Goal: Task Accomplishment & Management: Complete application form

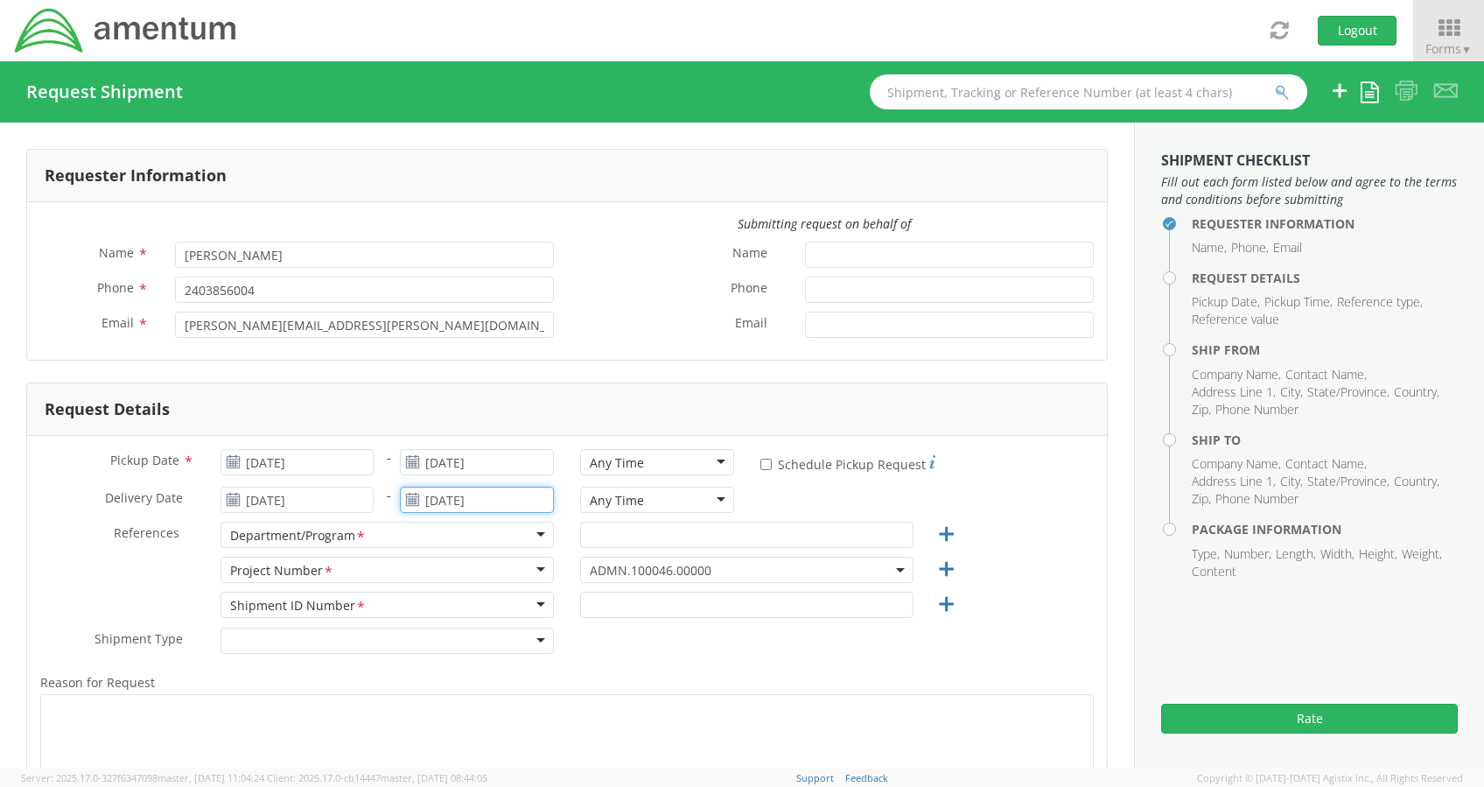
click at [455, 506] on input "[DATE]" at bounding box center [477, 500] width 154 height 26
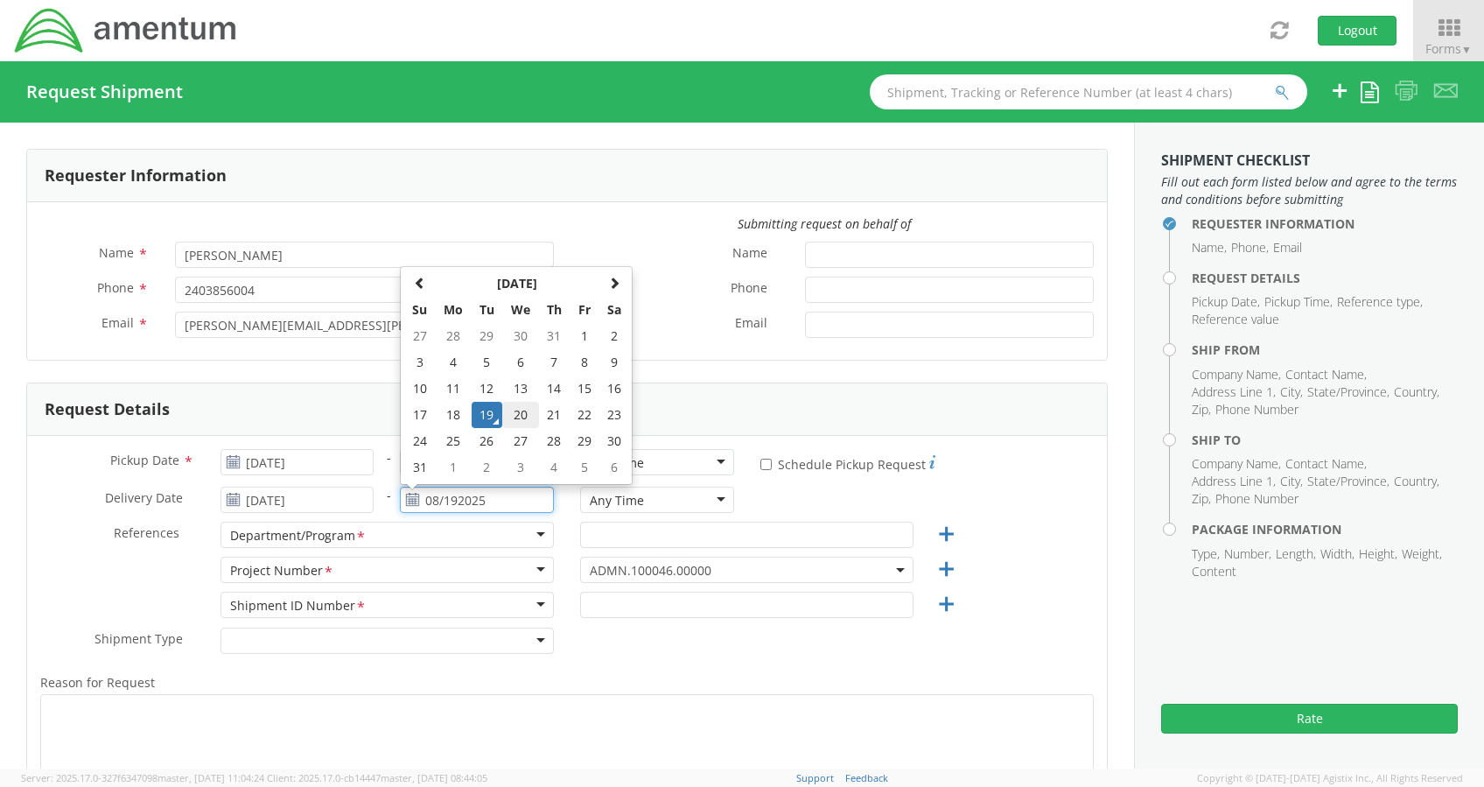
click at [505, 420] on td "20" at bounding box center [520, 415] width 37 height 26
type input "[DATE]"
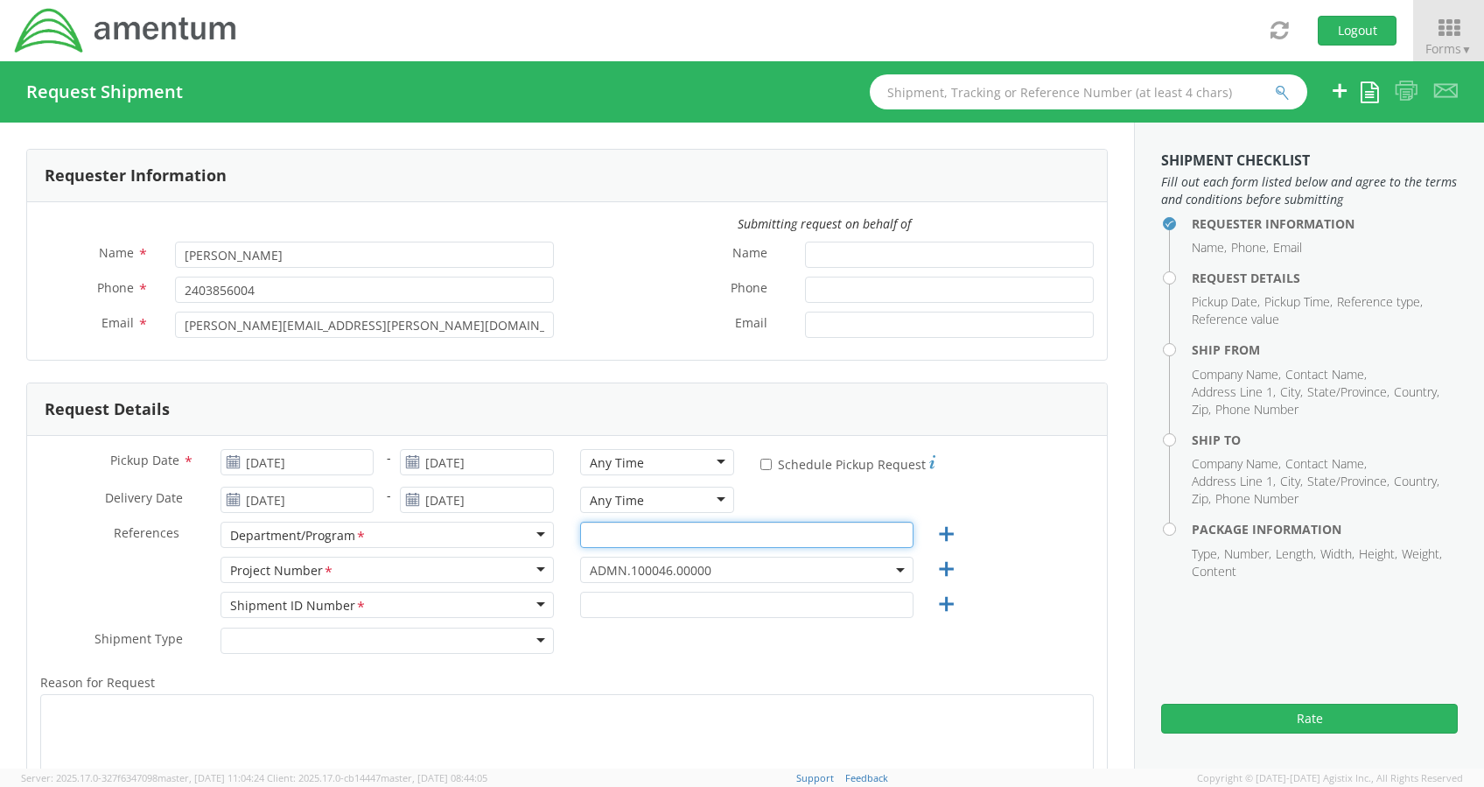
click at [619, 534] on input "text" at bounding box center [746, 535] width 333 height 26
type input "Legal G&A"
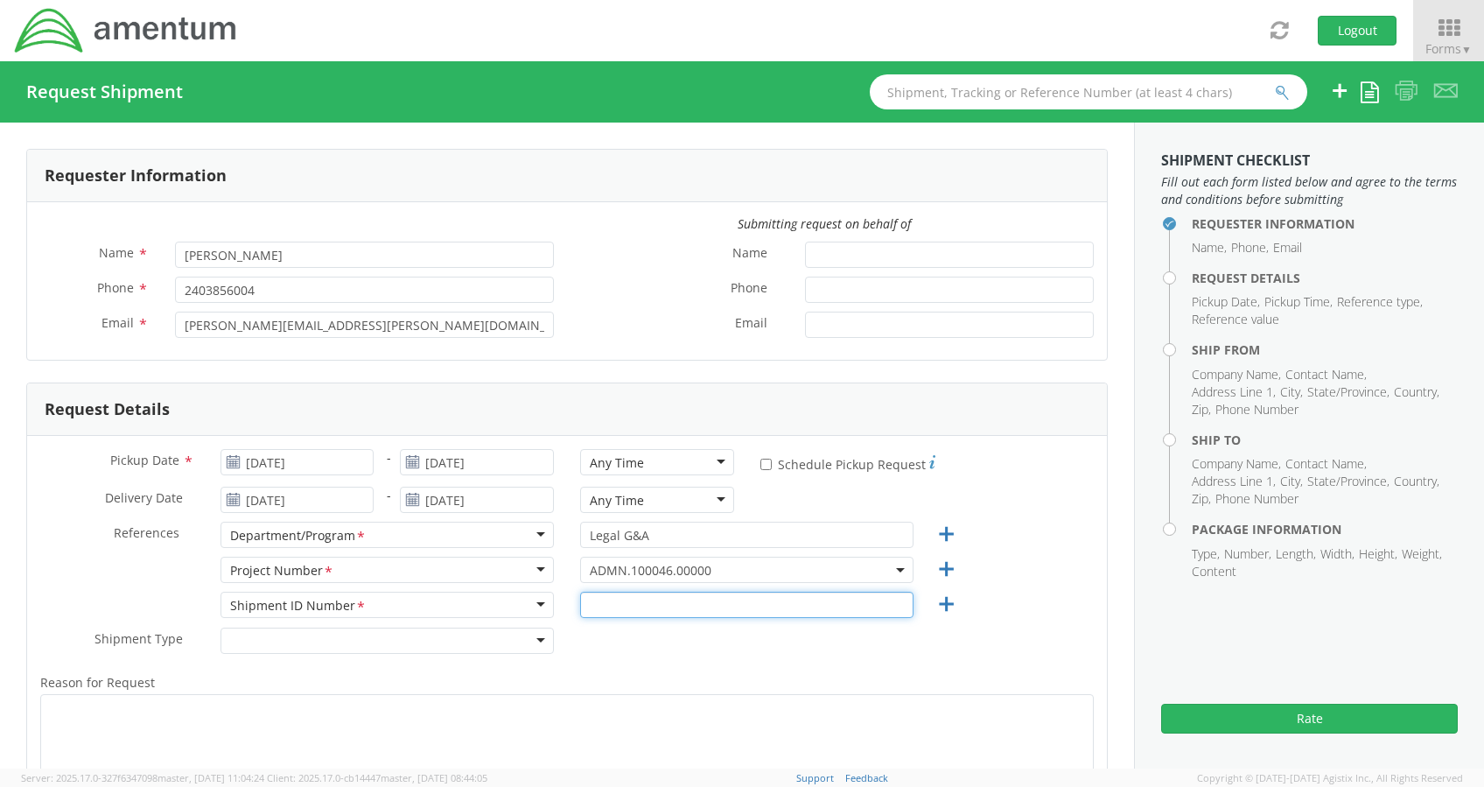
click at [607, 595] on input "text" at bounding box center [746, 605] width 333 height 26
click at [594, 670] on div "Reason for Request * Shipment Notification * Add email addresses separated by c…" at bounding box center [567, 773] width 1080 height 221
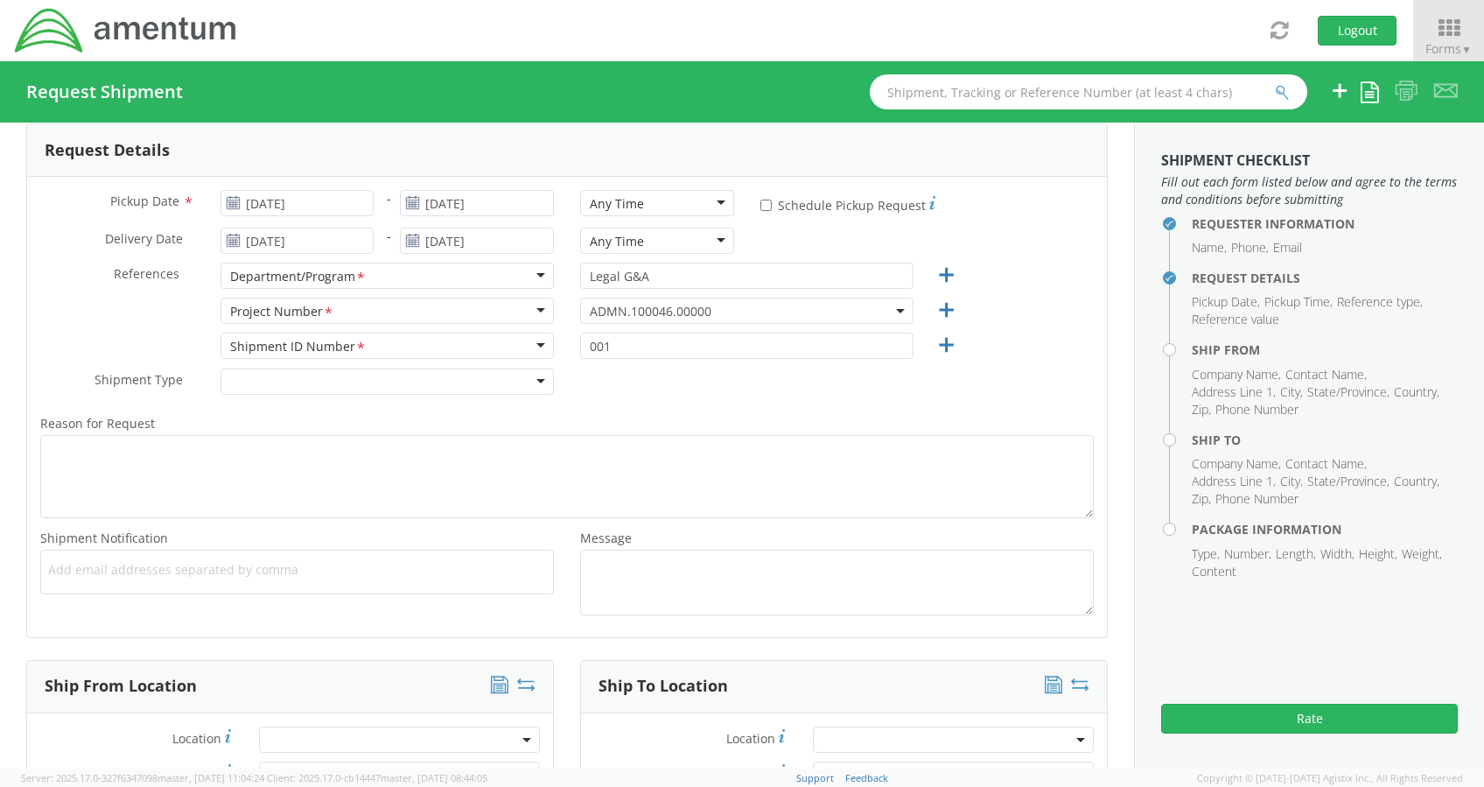
scroll to position [265, 0]
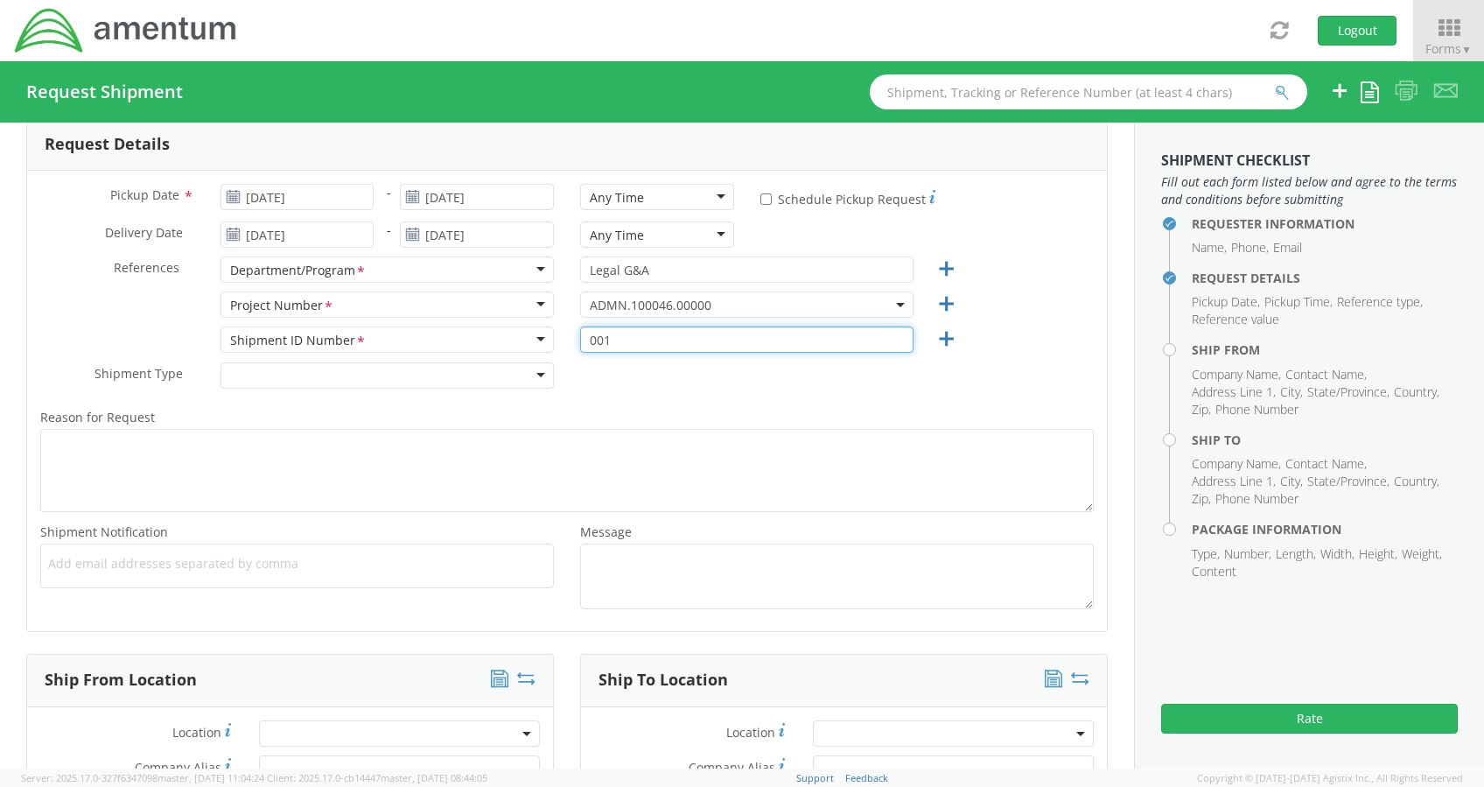
click at [593, 343] on input "001" at bounding box center [746, 339] width 333 height 26
type input "0001"
click at [595, 368] on div "Shipment Type * Batch Regular" at bounding box center [567, 379] width 1080 height 35
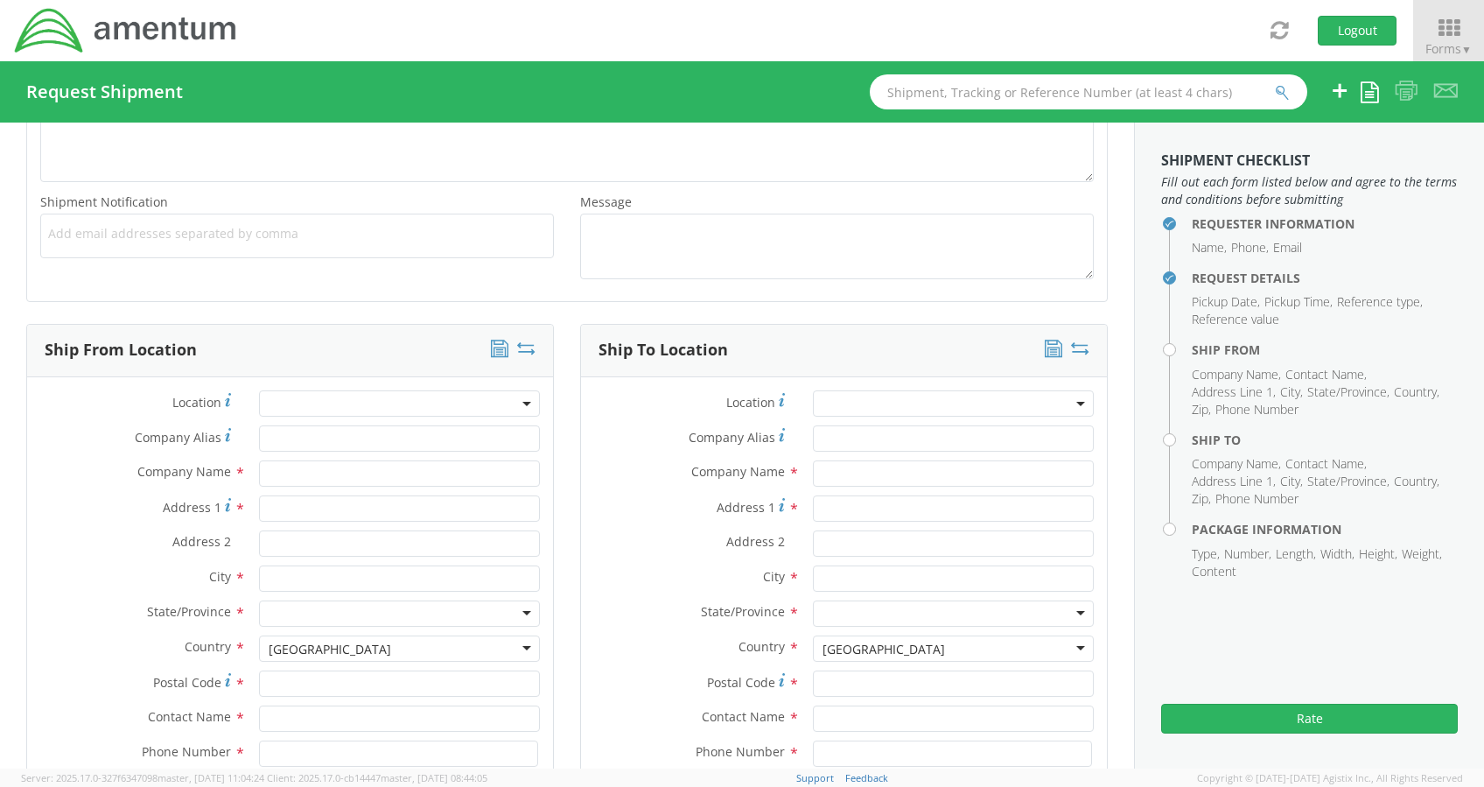
scroll to position [596, 0]
click at [320, 460] on input "text" at bounding box center [399, 472] width 281 height 26
type input "Amentum Services, Inc."
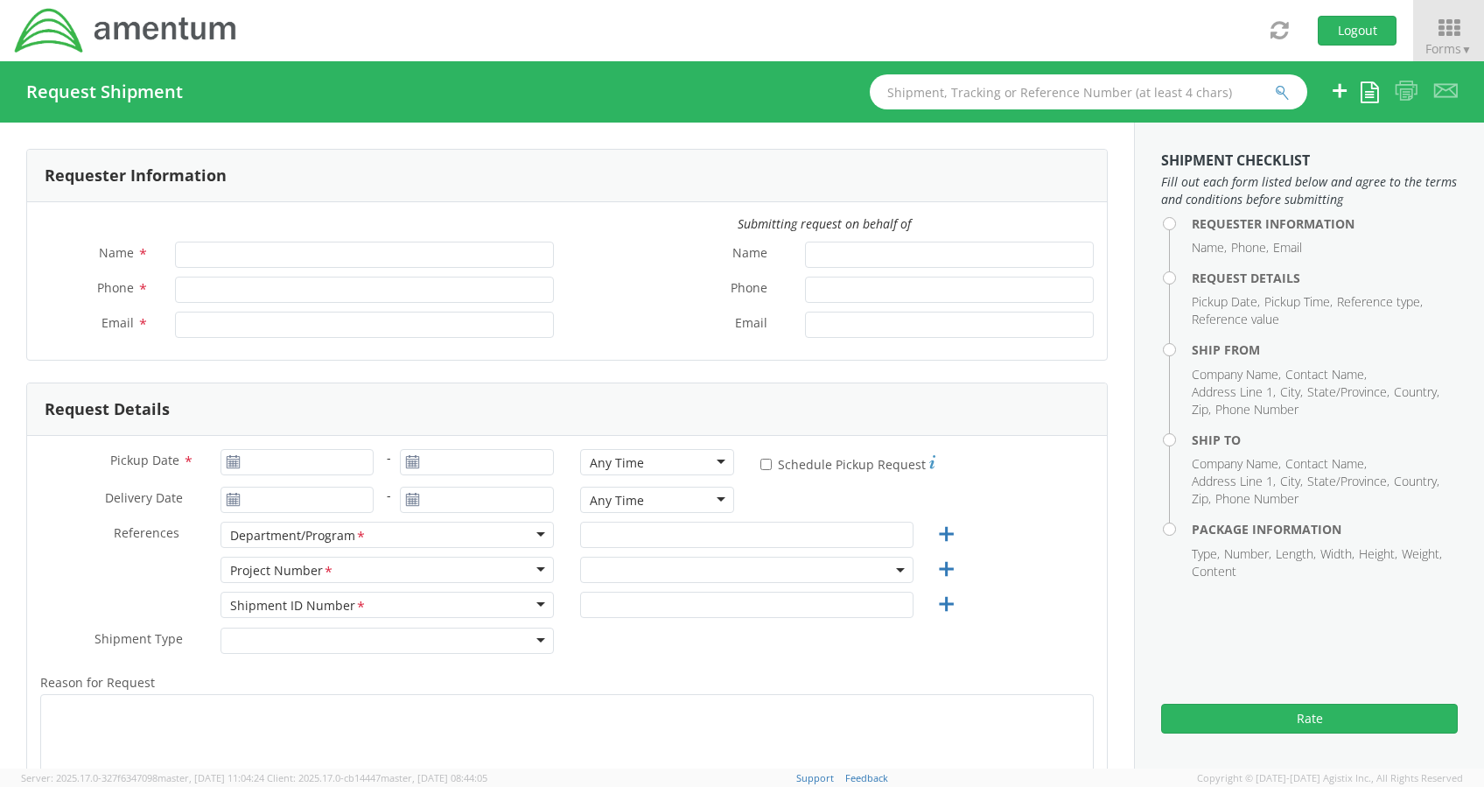
type input "[PERSON_NAME]"
type input "[PERSON_NAME][EMAIL_ADDRESS][PERSON_NAME][DOMAIN_NAME]"
select select "ADMN.100046.00000"
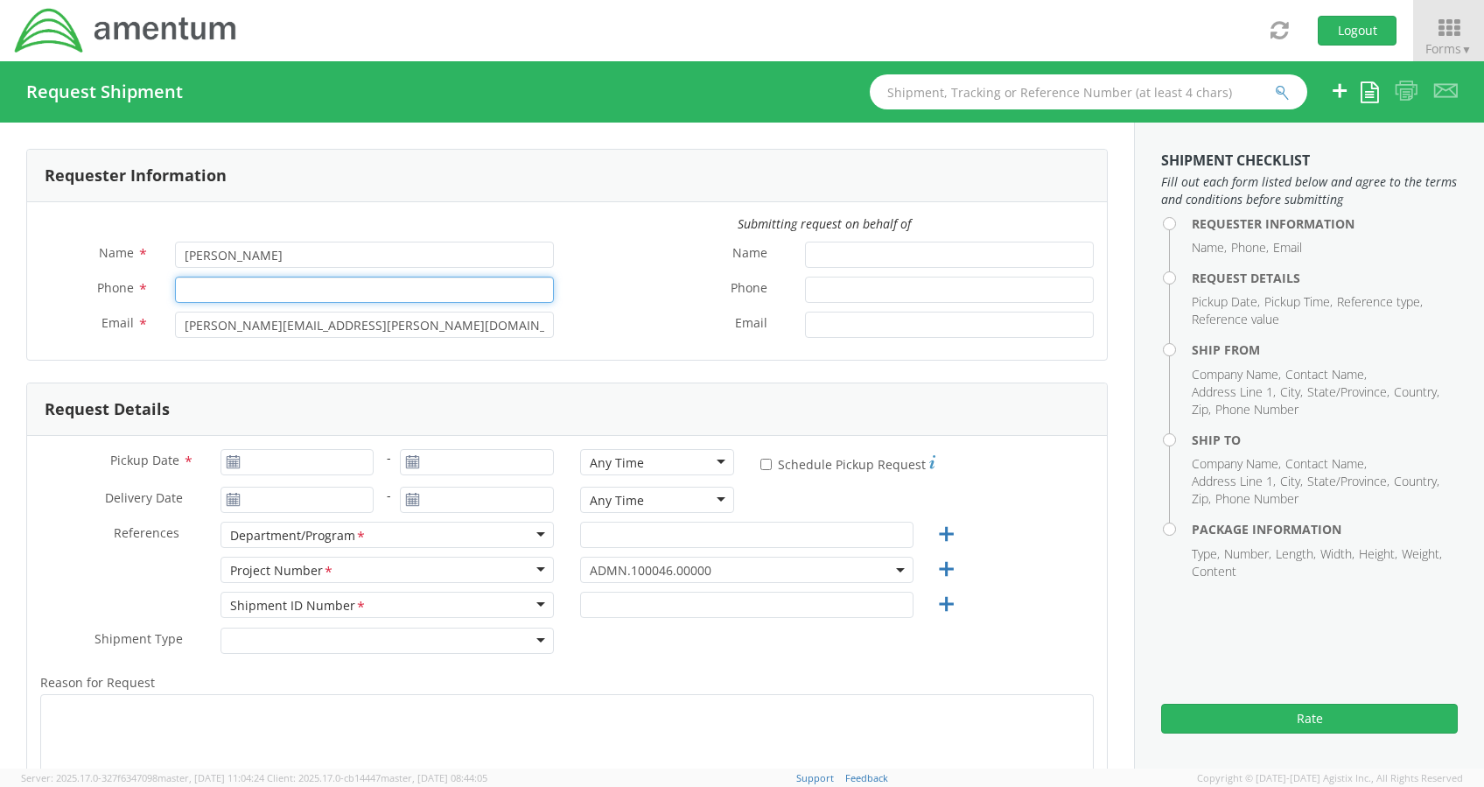
click at [258, 292] on input "Phone *" at bounding box center [364, 290] width 379 height 26
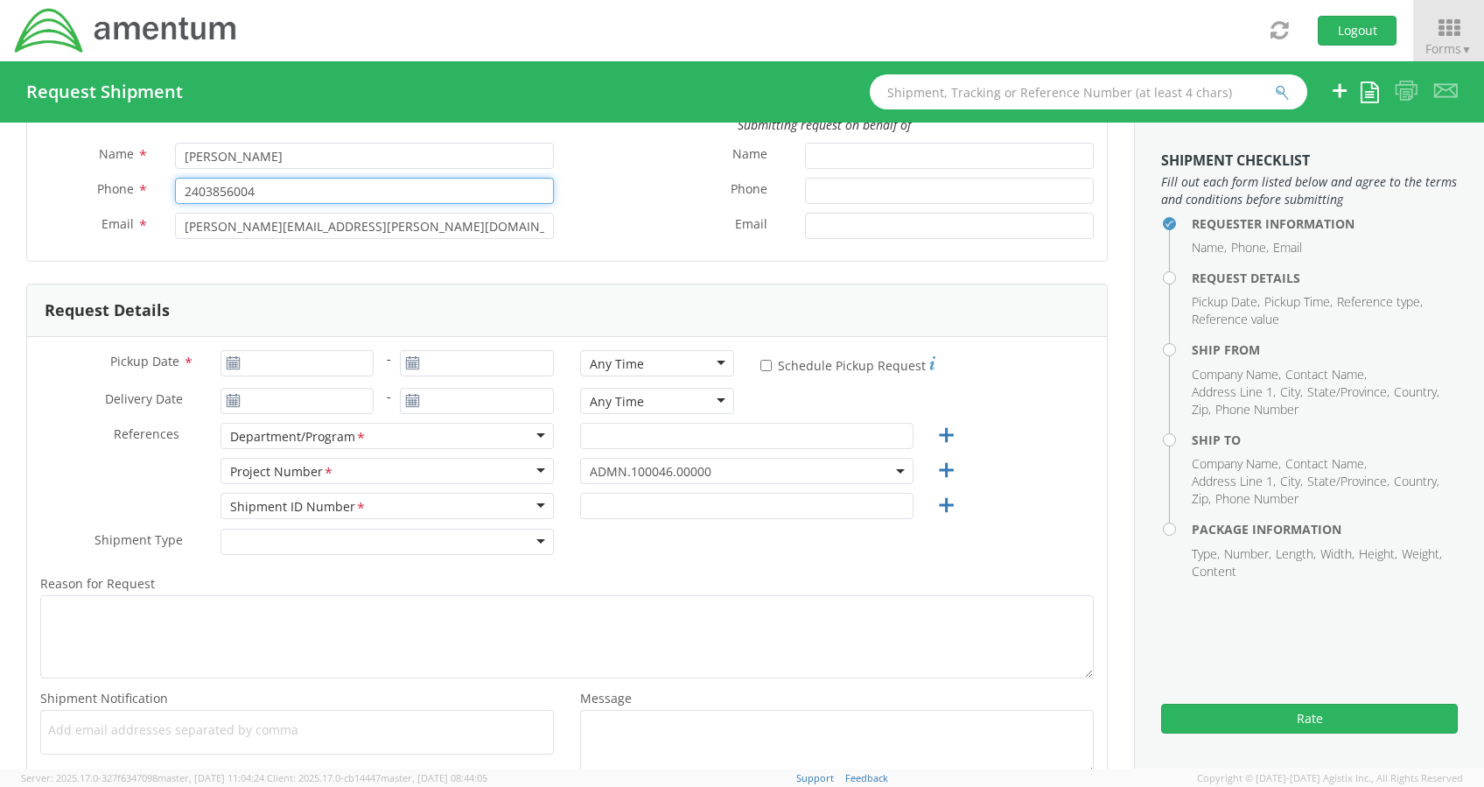
scroll to position [100, 0]
type input "2403856004"
click at [137, 270] on form "Requester Information Submitting request on behalf of Name * Alexander Byrd Pho…" at bounding box center [567, 423] width 1082 height 748
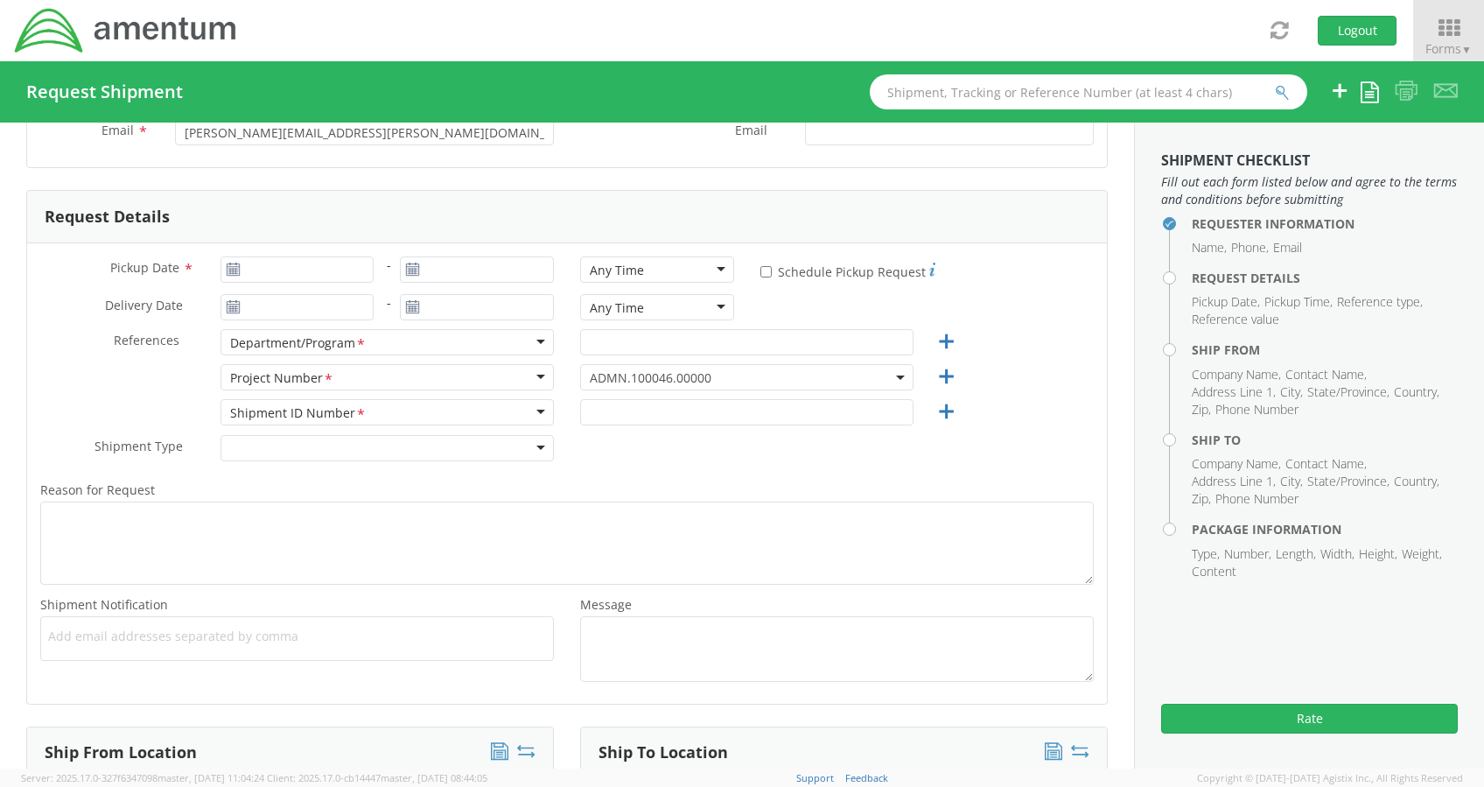
scroll to position [155, 0]
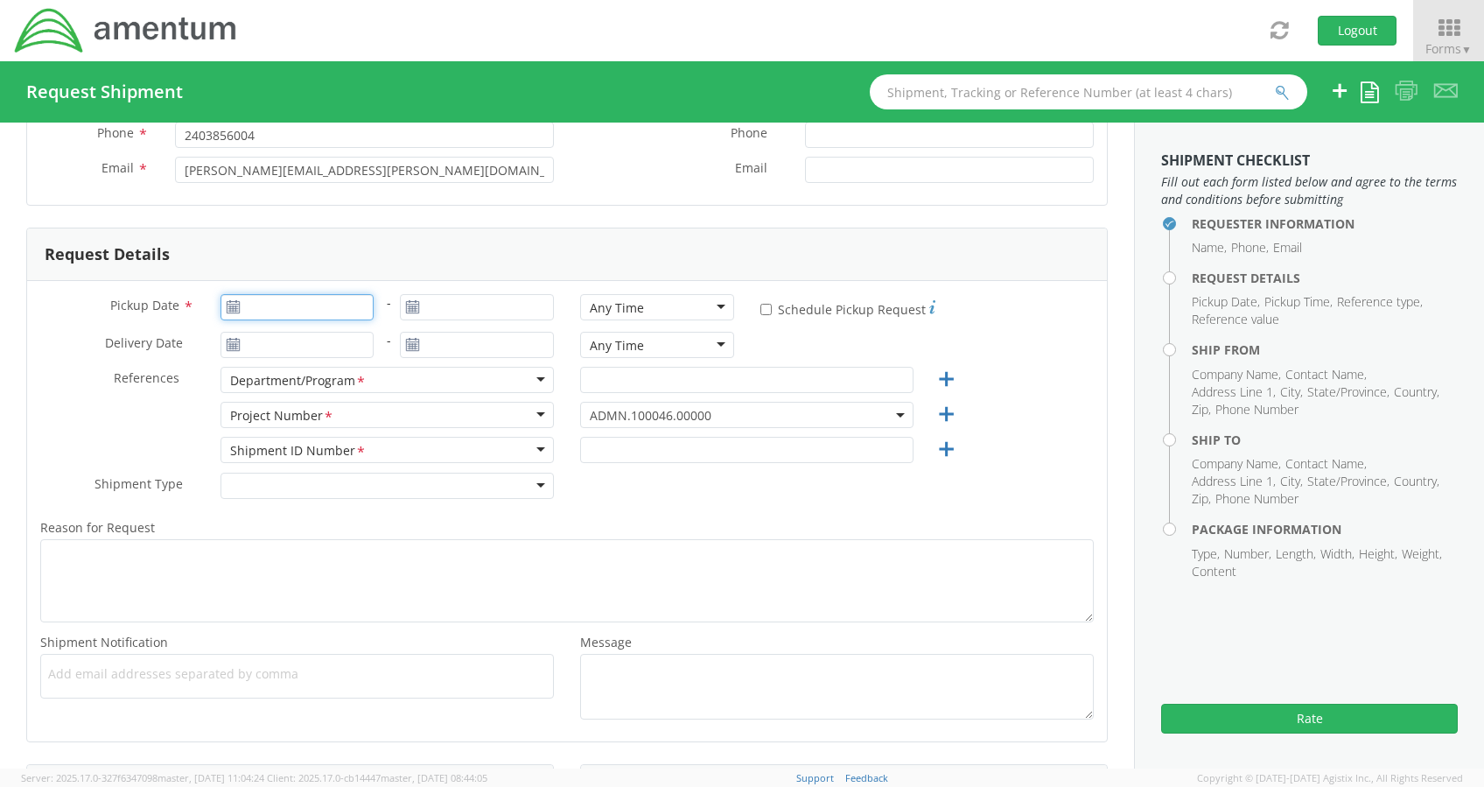
click at [254, 299] on input "Pickup Date *" at bounding box center [298, 307] width 154 height 26
type input "[DATE]"
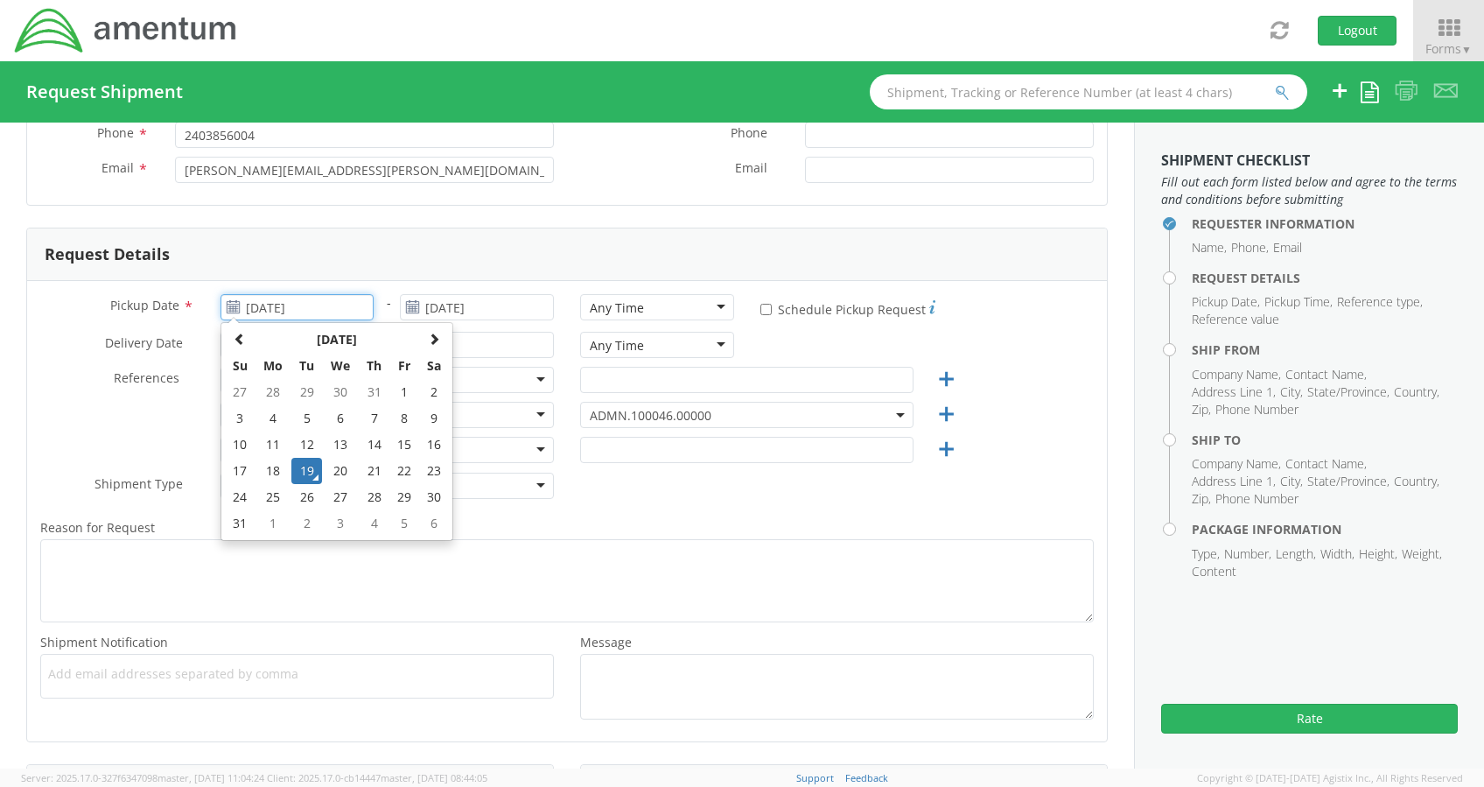
click at [309, 459] on td "19" at bounding box center [306, 471] width 31 height 26
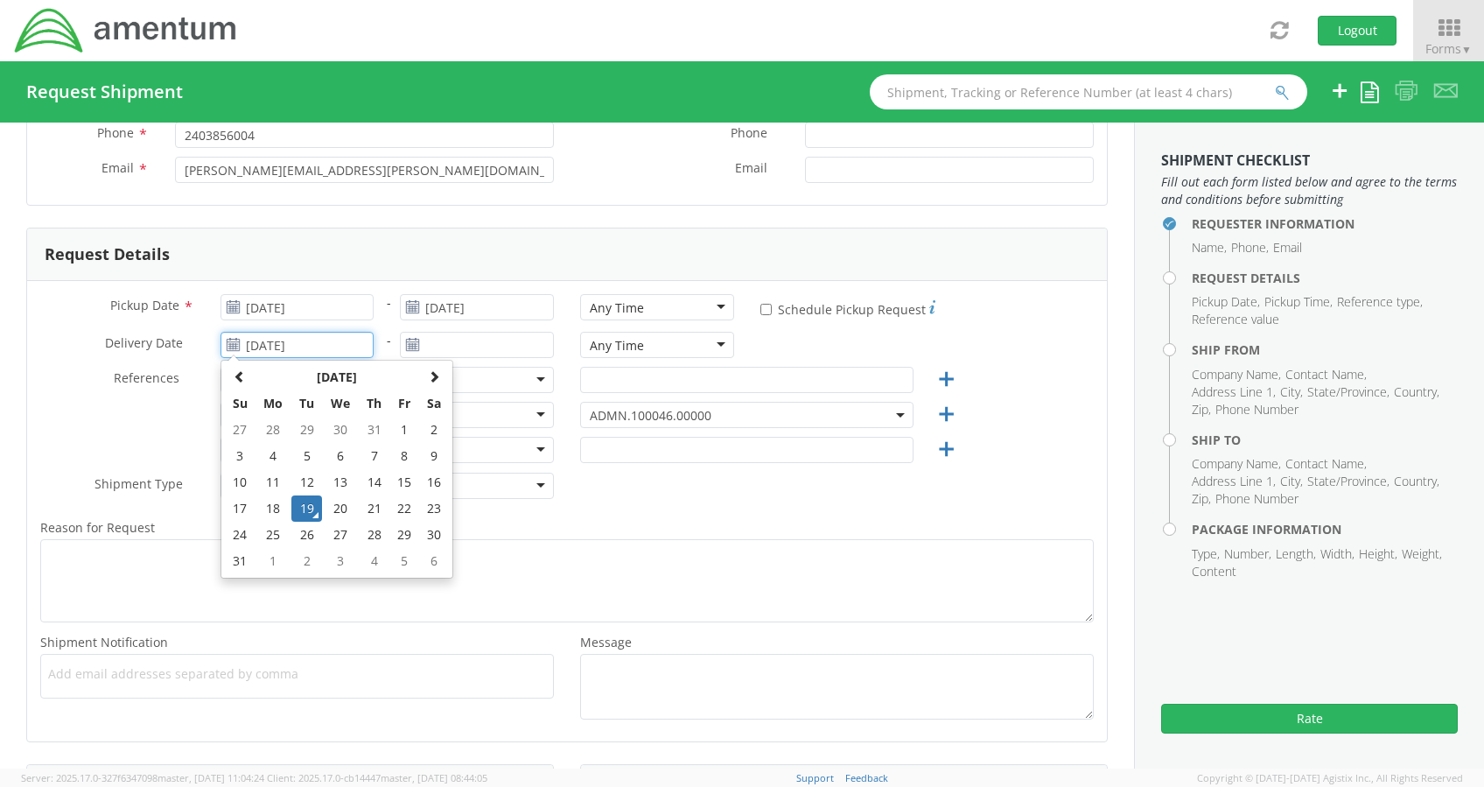
click at [269, 334] on input "[DATE]" at bounding box center [298, 345] width 154 height 26
click at [343, 512] on td "20" at bounding box center [340, 508] width 37 height 26
type input "[DATE]"
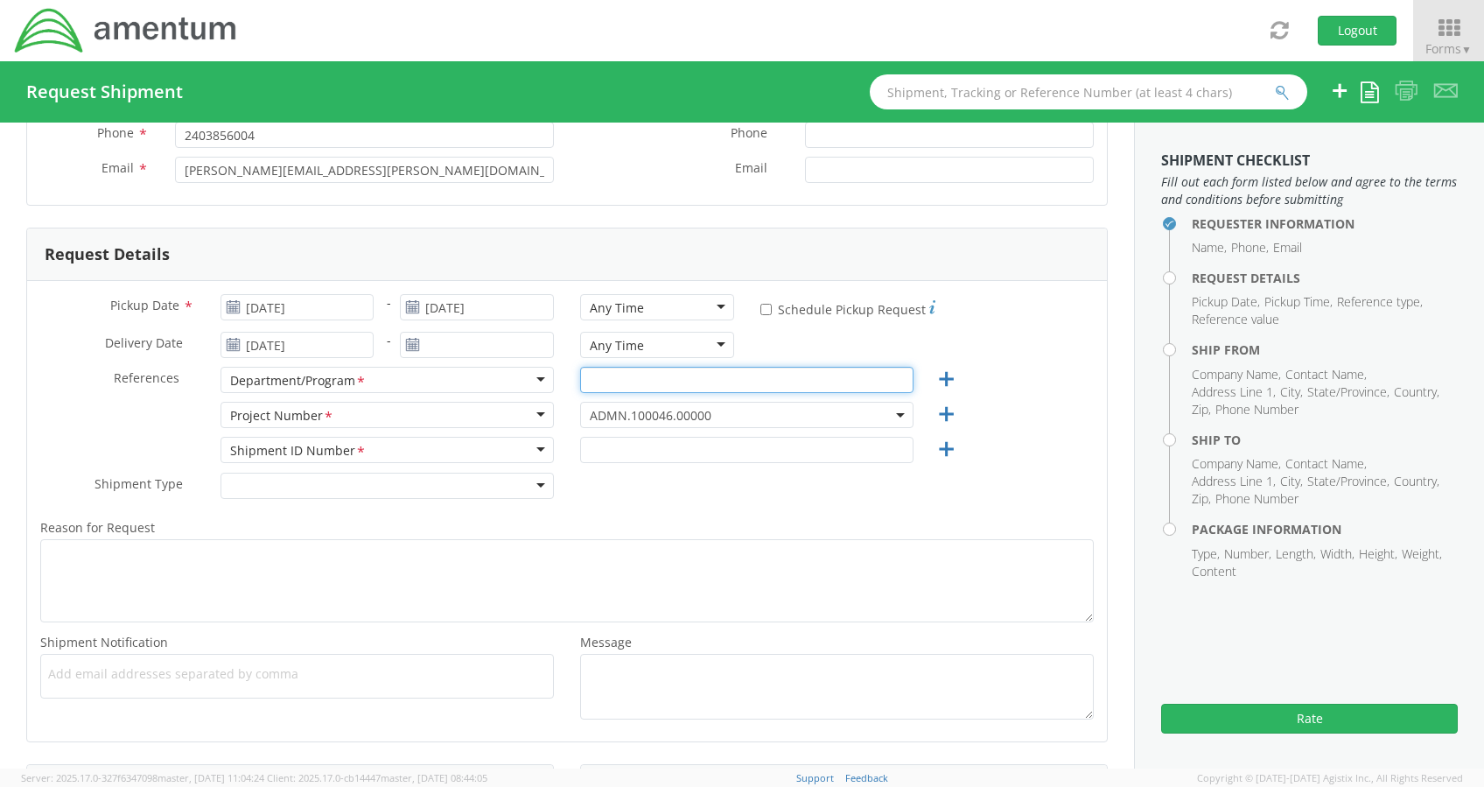
click at [614, 389] on input "text" at bounding box center [746, 380] width 333 height 26
type input "Legal G&A"
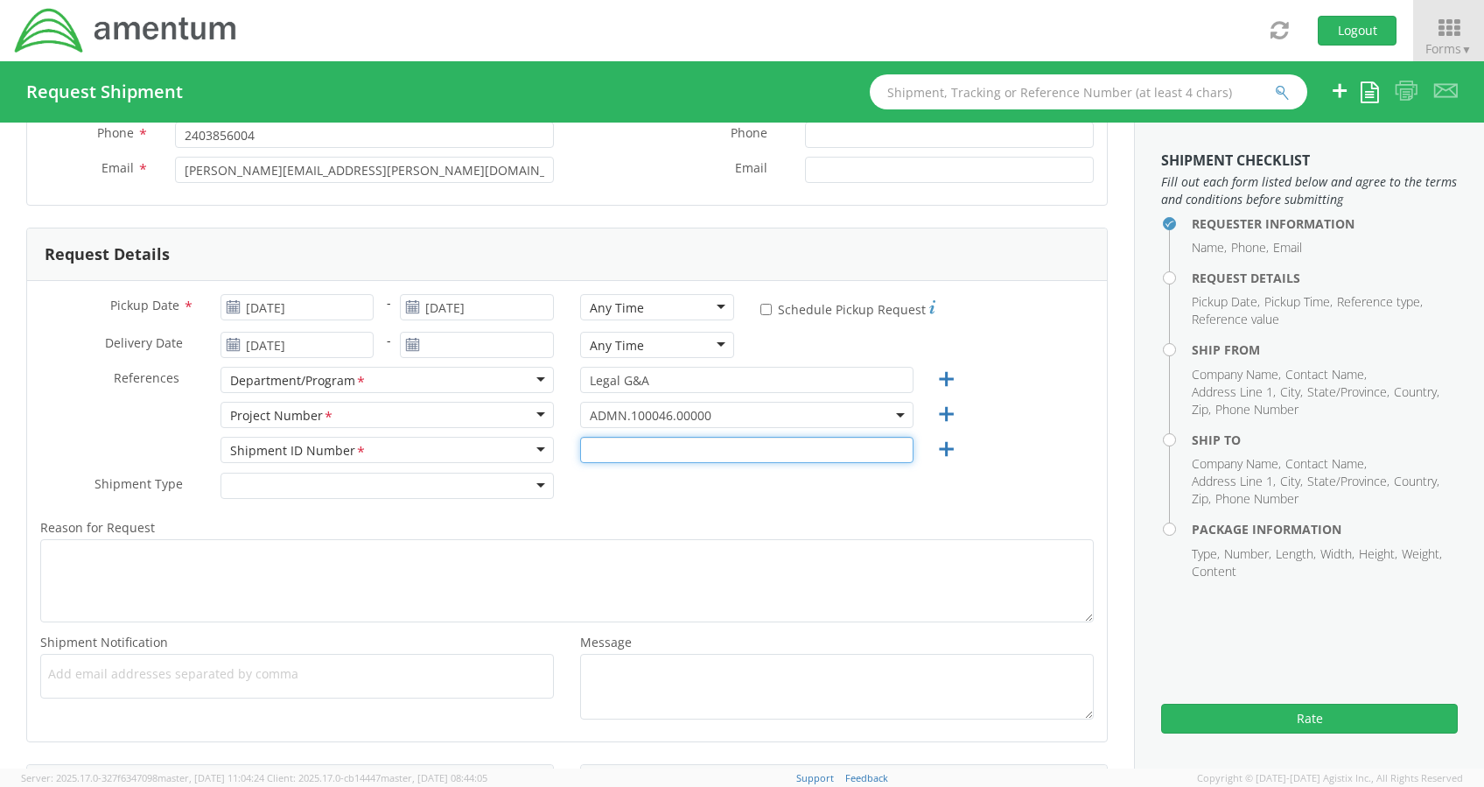
click at [617, 447] on input "text" at bounding box center [746, 450] width 333 height 26
type input "0001"
click at [586, 496] on div "Shipment Type * Batch Regular" at bounding box center [567, 490] width 1080 height 35
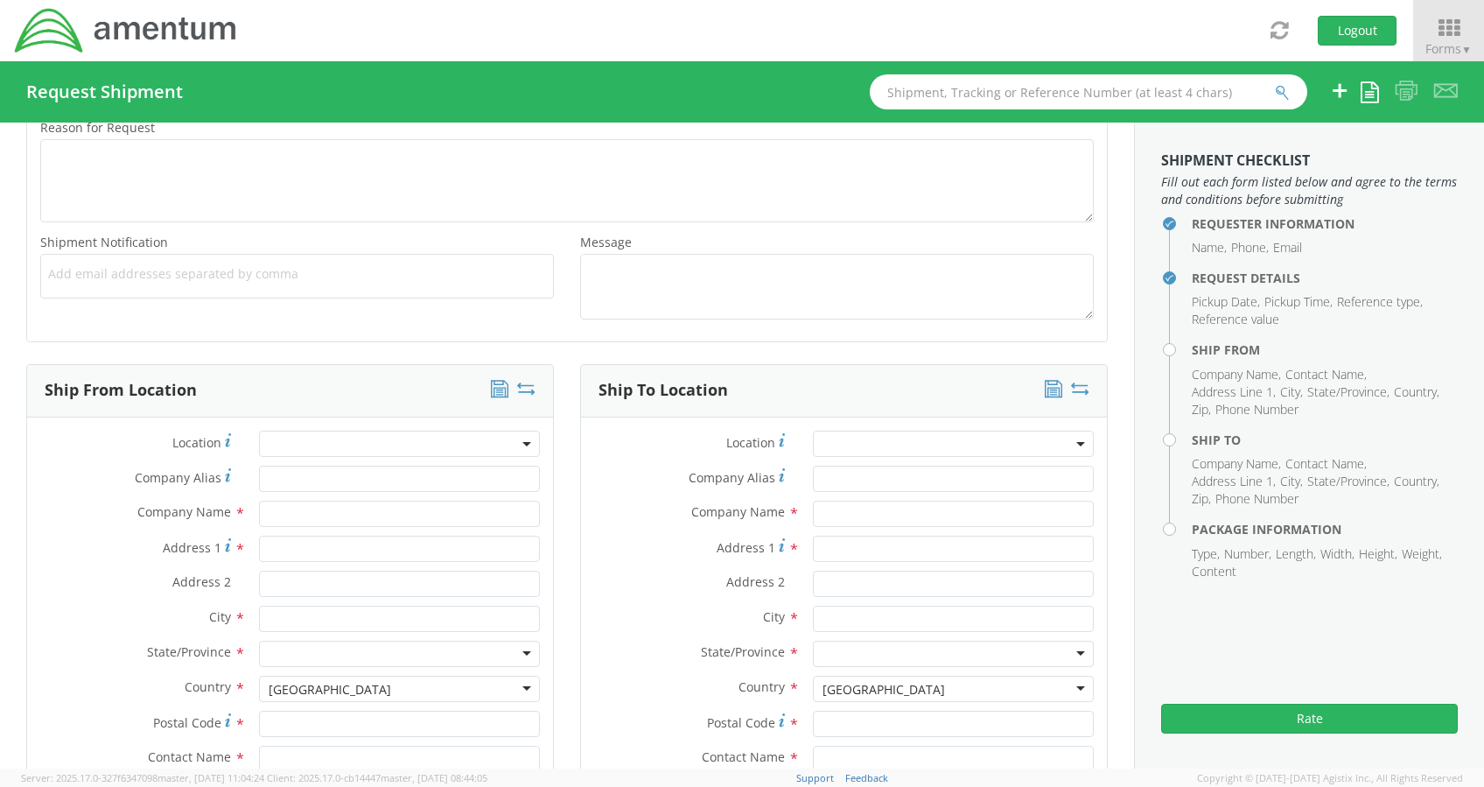
scroll to position [562, 0]
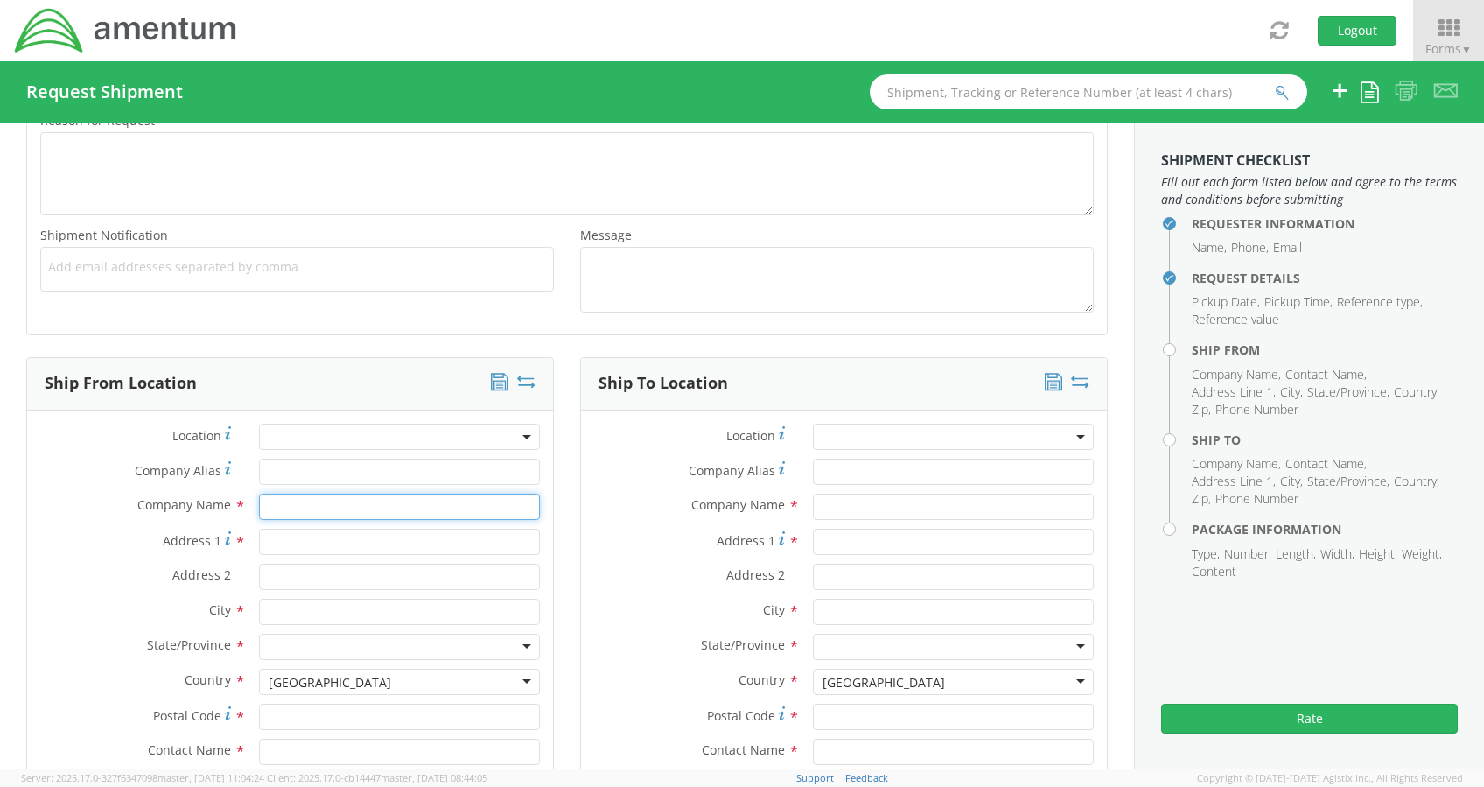
click at [385, 505] on input "text" at bounding box center [399, 507] width 281 height 26
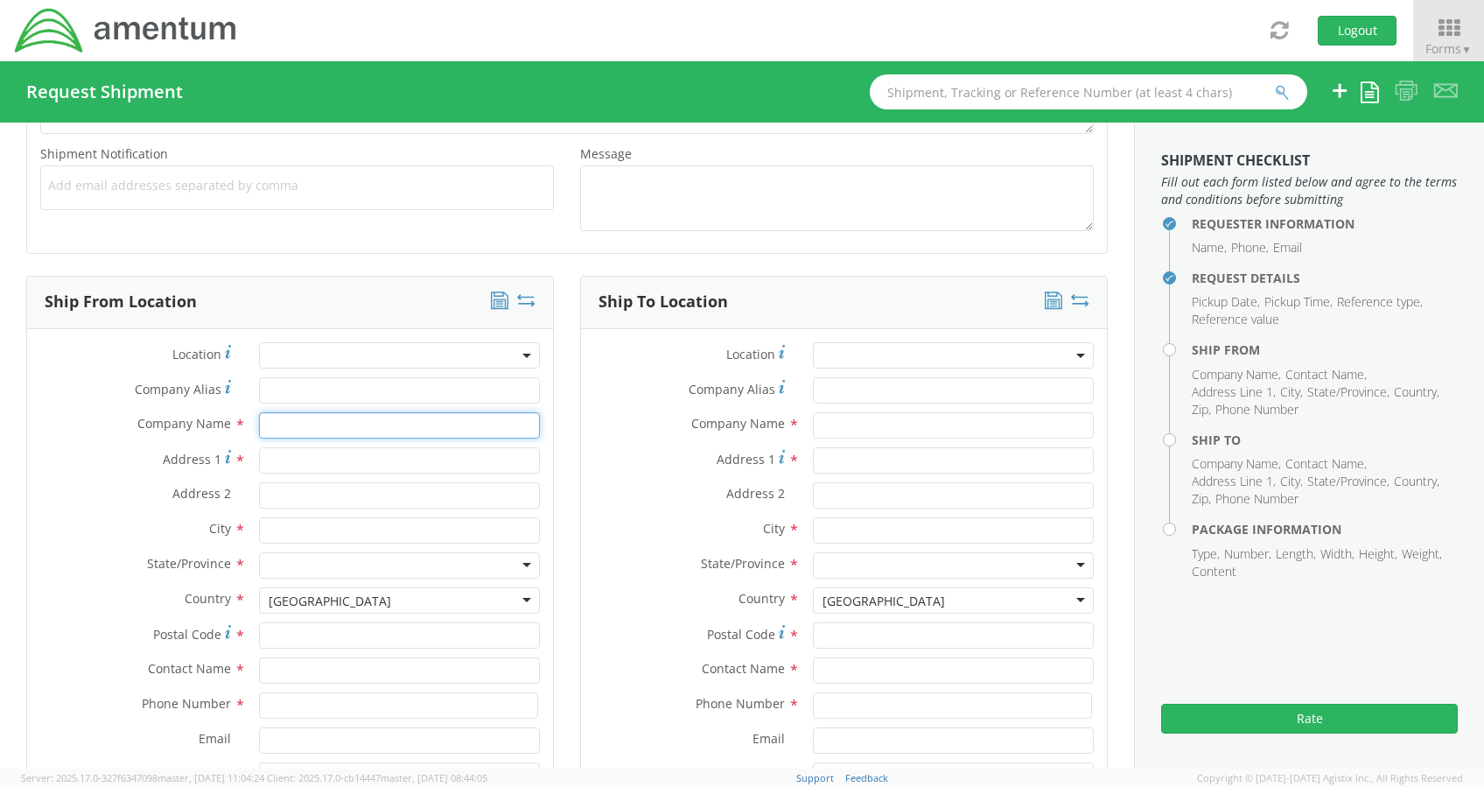
scroll to position [644, 0]
type input "Amentum Services, Inc."
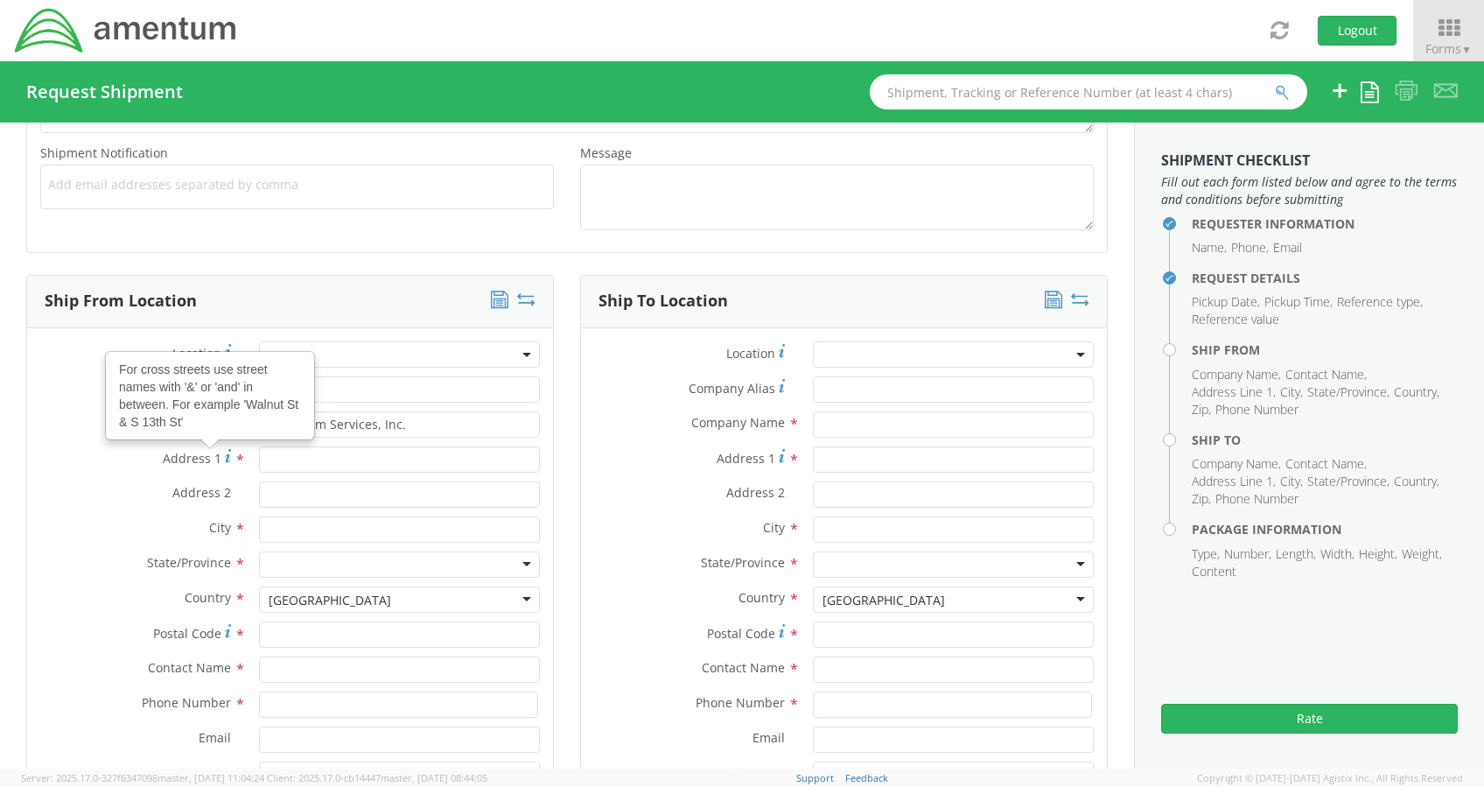
click at [89, 487] on label "Address 2 *" at bounding box center [136, 492] width 219 height 23
click at [259, 487] on input "Address 2 *" at bounding box center [399, 494] width 281 height 26
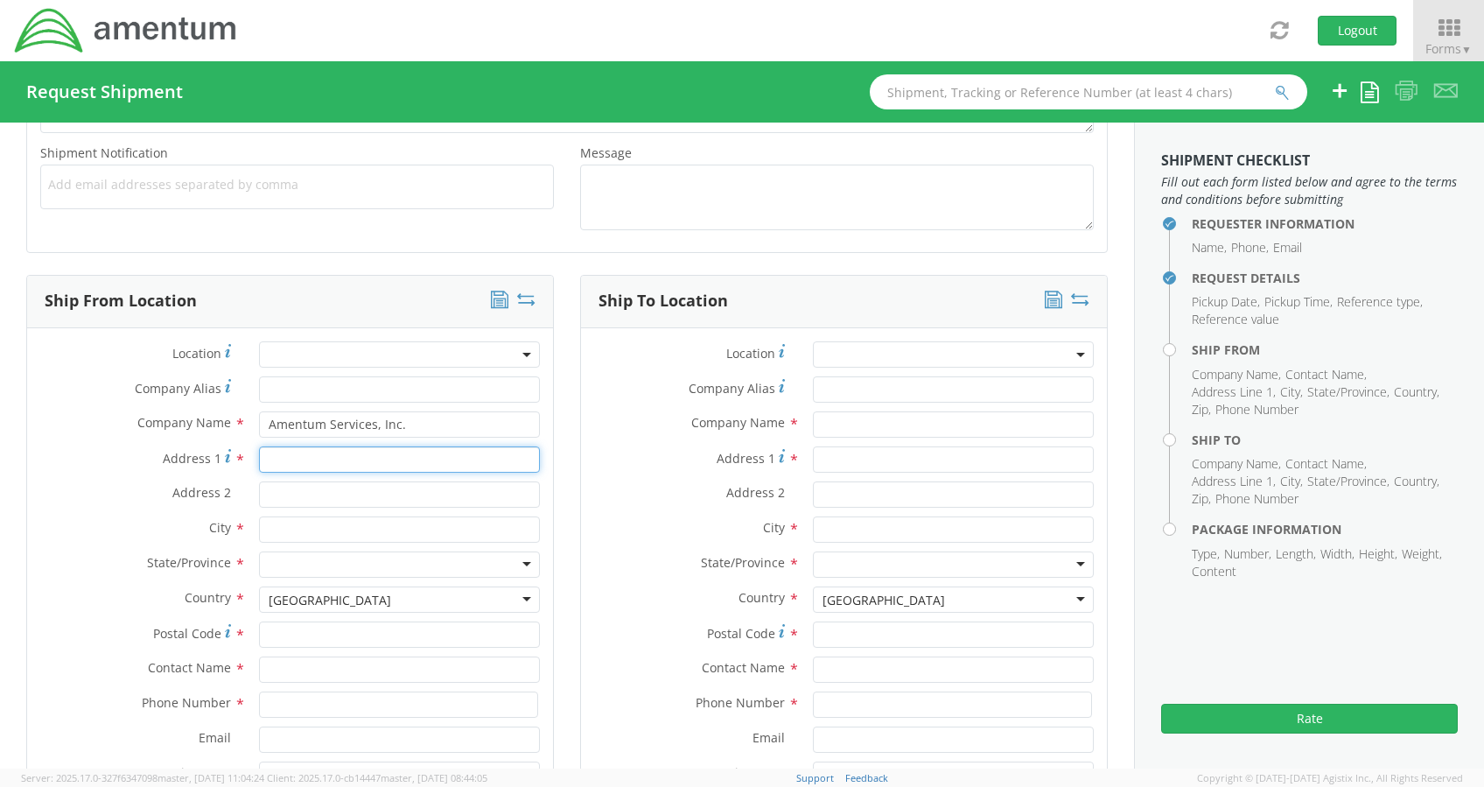
click at [291, 464] on input "Address 1 *" at bounding box center [399, 459] width 281 height 26
type input "205 East Main St."
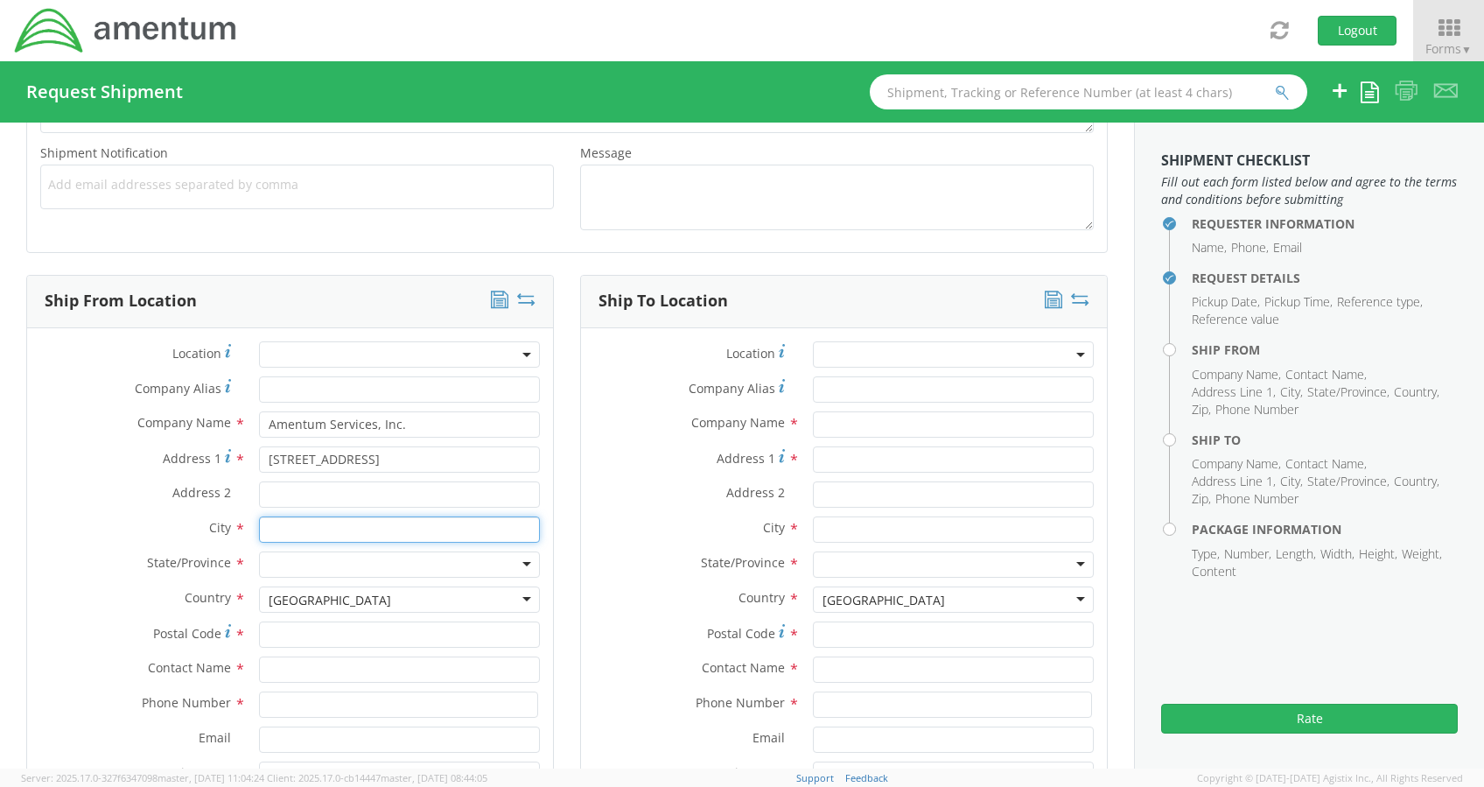
click at [268, 524] on input "text" at bounding box center [399, 529] width 281 height 26
type input "Burkittsville"
click at [137, 538] on div "City * Burkittsville" at bounding box center [290, 529] width 526 height 26
click at [305, 561] on div at bounding box center [399, 564] width 281 height 26
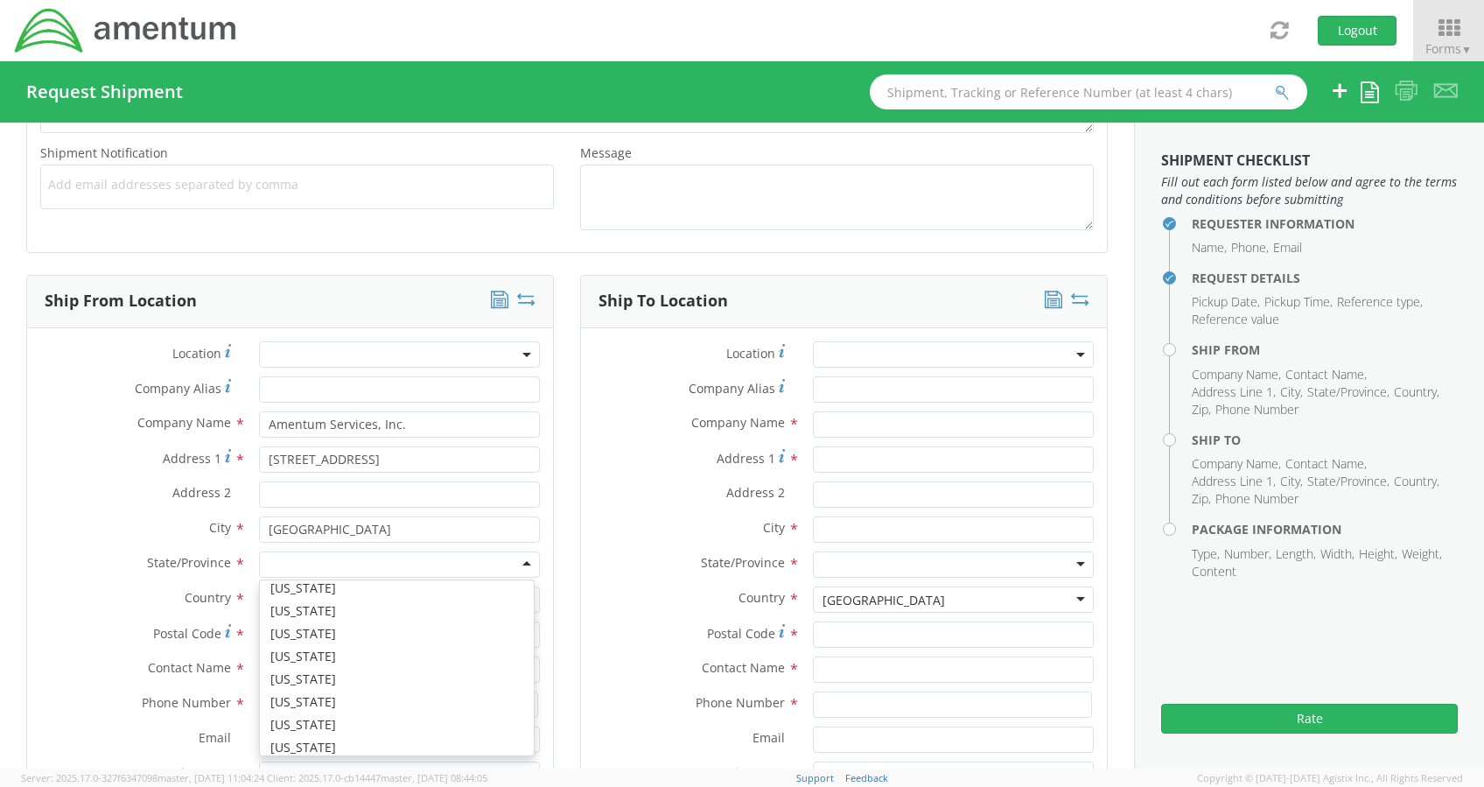
scroll to position [464, 0]
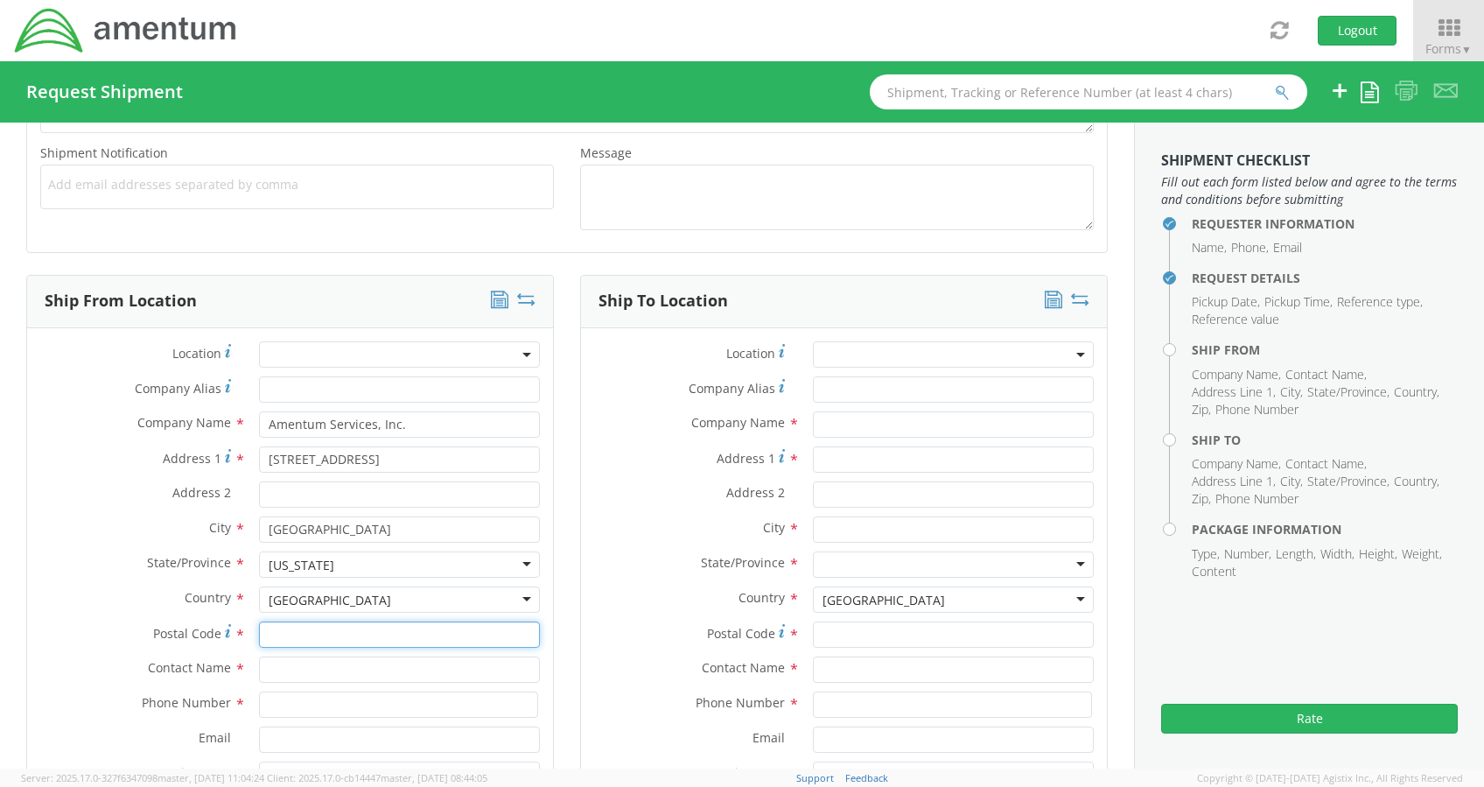
click at [290, 635] on input "Postal Code *" at bounding box center [399, 634] width 281 height 26
type input "21718"
click at [268, 663] on input "text" at bounding box center [399, 669] width 281 height 26
type input "[PERSON_NAME]"
click at [276, 698] on input at bounding box center [398, 704] width 279 height 26
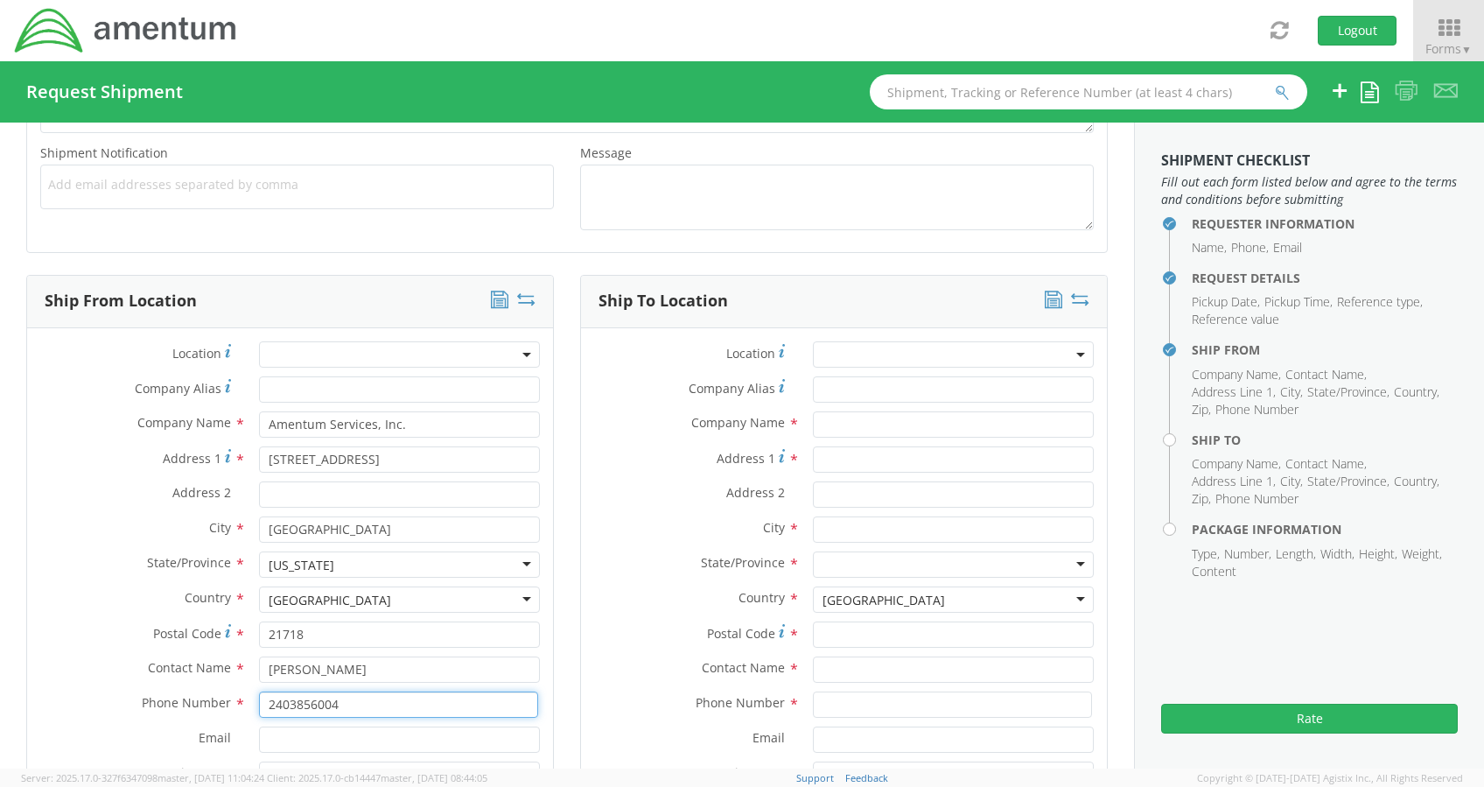
type input "2403856004"
click at [567, 714] on div "Ship To Location Location * Company Alias * Company Name * Address 1 * Address …" at bounding box center [844, 570] width 554 height 591
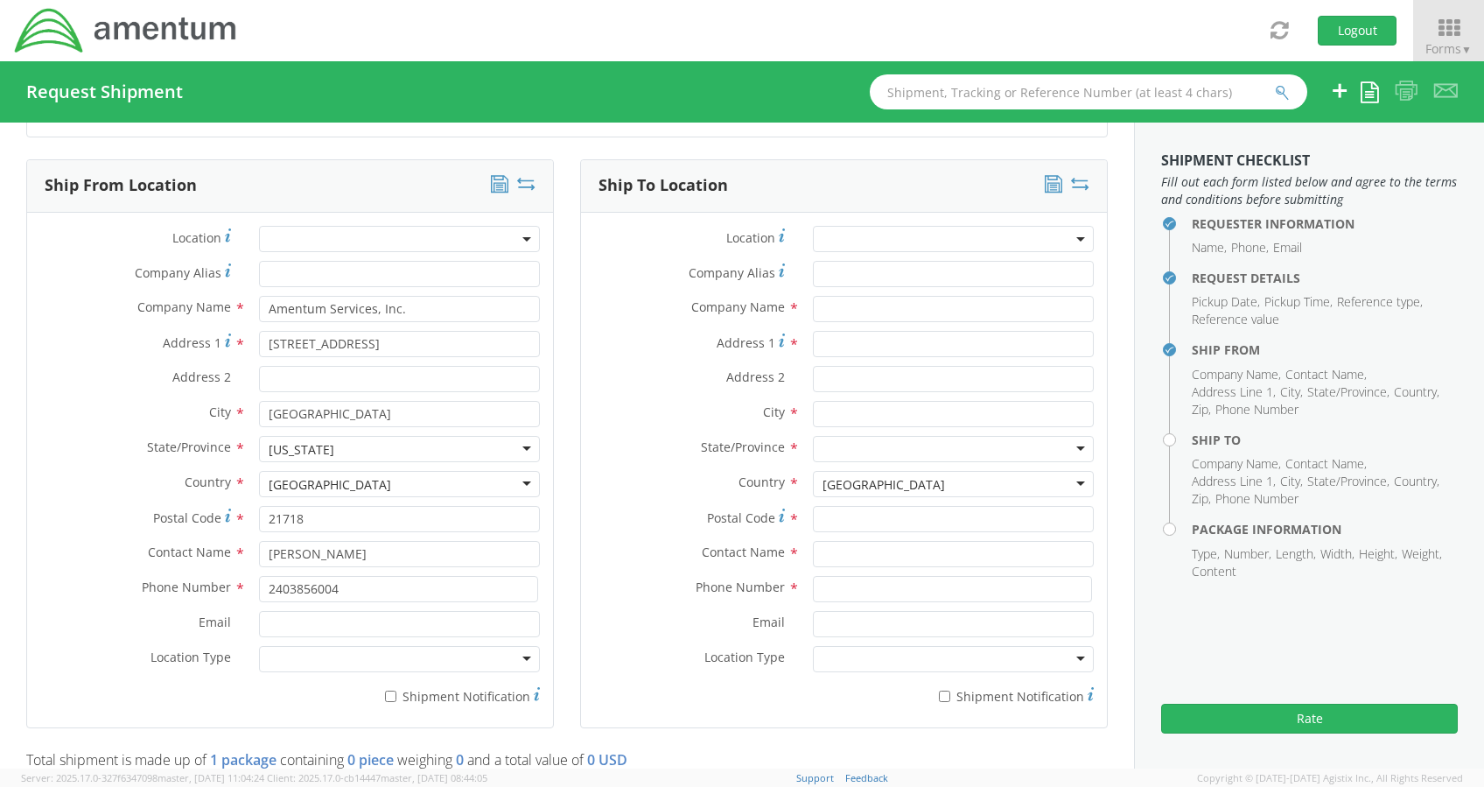
scroll to position [763, 0]
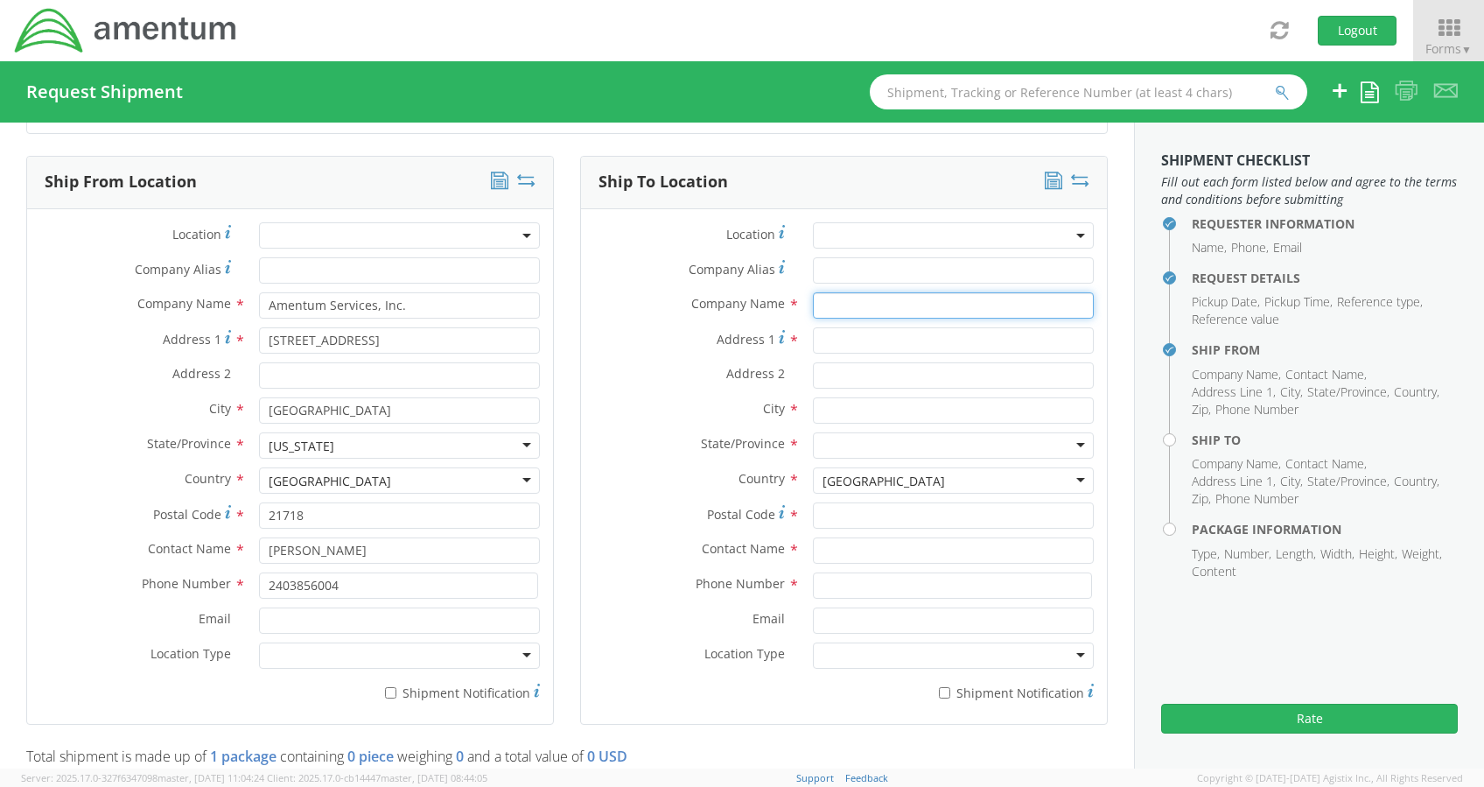
click at [916, 301] on input "text" at bounding box center [953, 305] width 281 height 26
type input "C"
type input "Business Entity Correspondence, FTB"
click at [833, 342] on input "Address 1 *" at bounding box center [953, 340] width 281 height 26
type input "PO Box 942857"
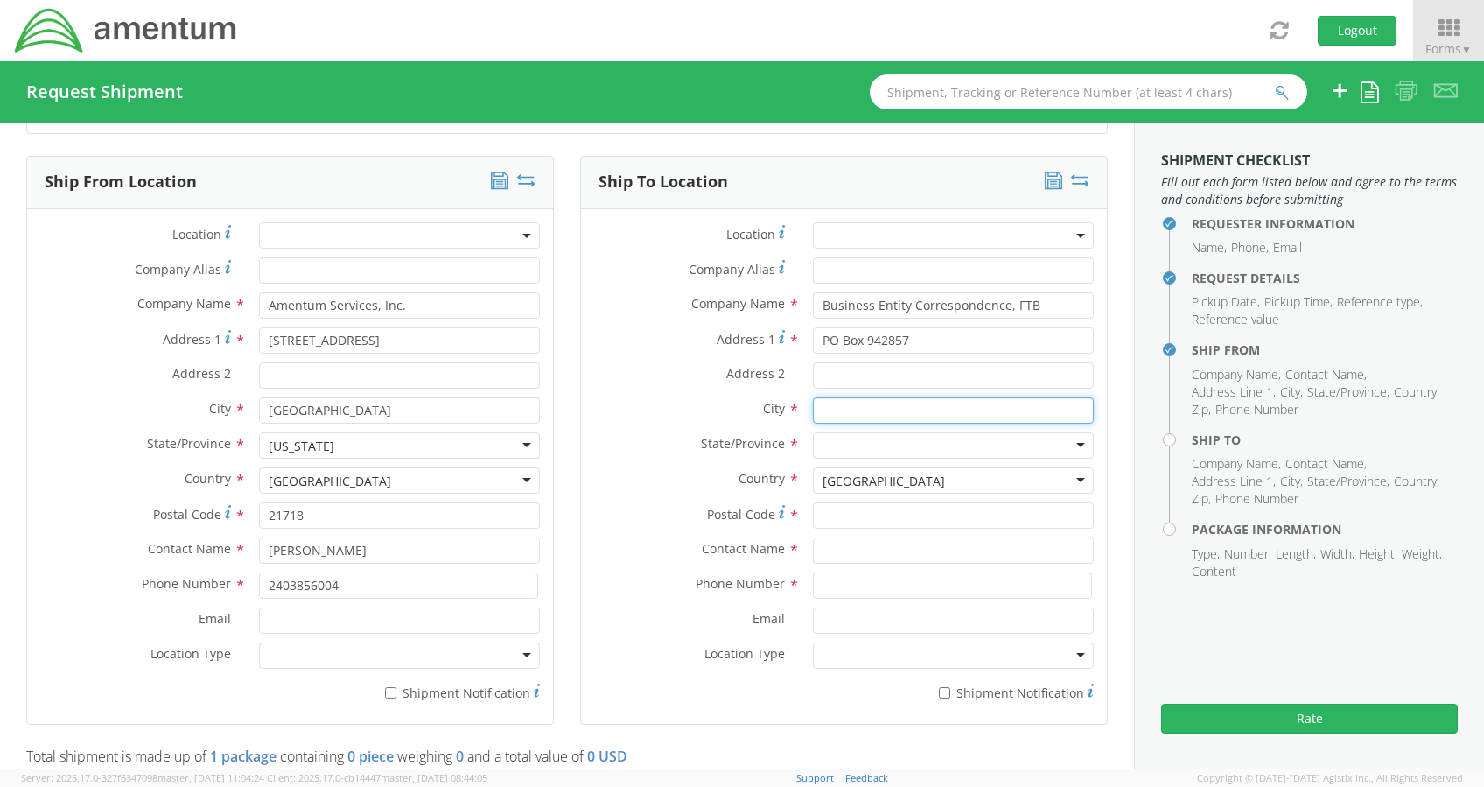
click at [833, 409] on input "text" at bounding box center [953, 410] width 281 height 26
type input "Sacramento"
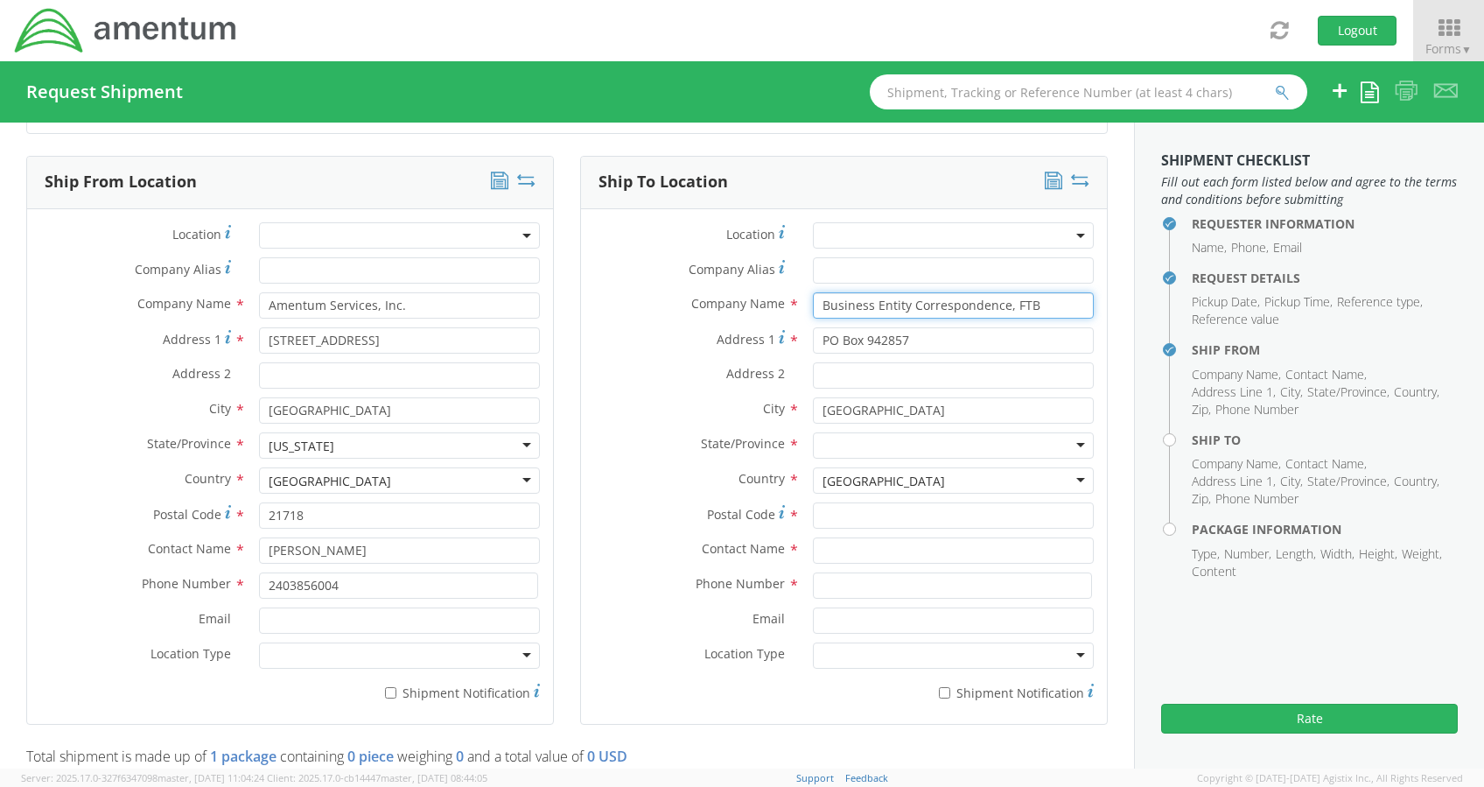
click at [1027, 303] on input "Business Entity Correspondence, FTB" at bounding box center [953, 305] width 281 height 26
type input "Business Entity Correspondence"
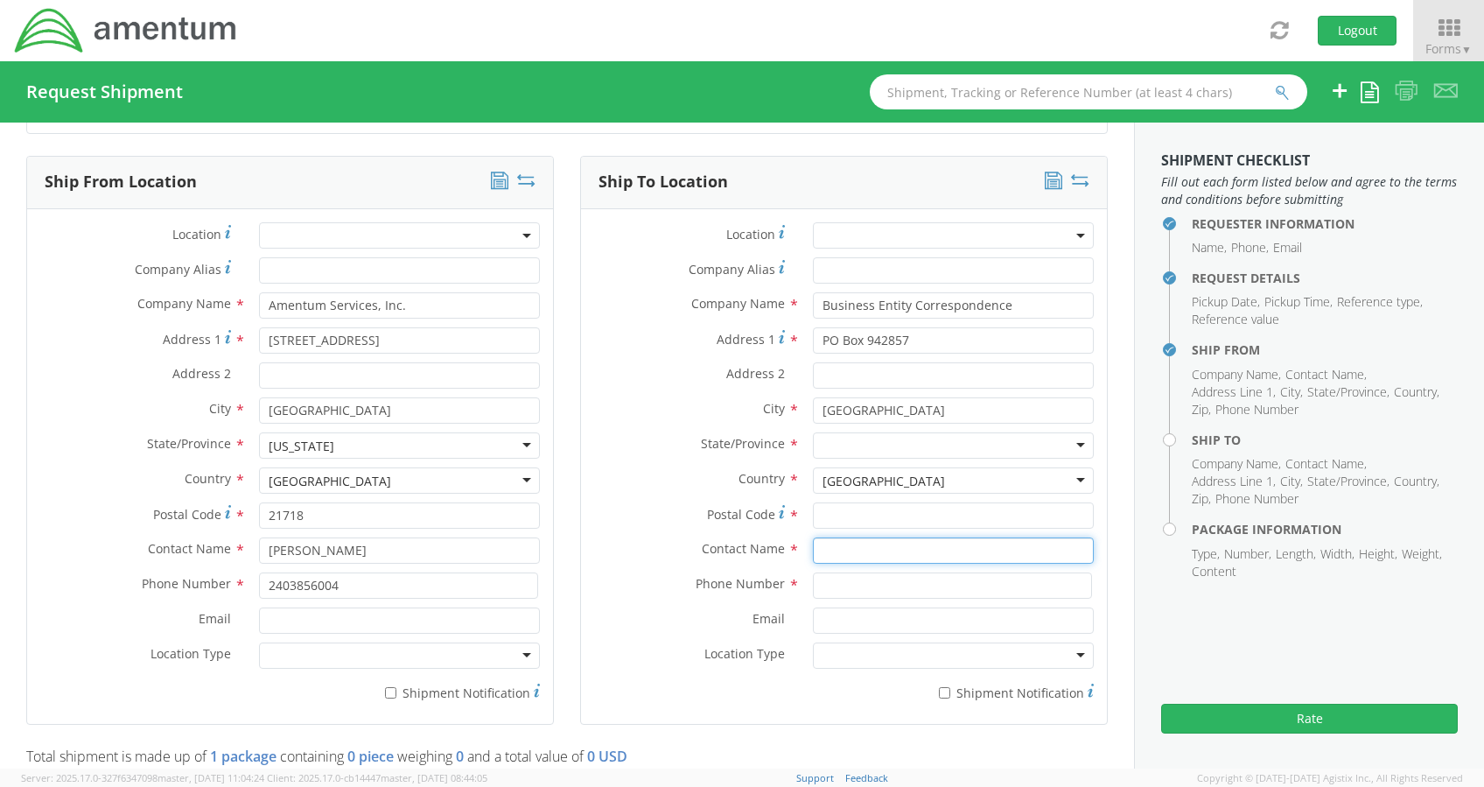
click at [858, 550] on input "text" at bounding box center [953, 550] width 281 height 26
type input "Franchise Tax Board"
click at [852, 521] on input "Postal Code *" at bounding box center [953, 515] width 281 height 26
click at [819, 434] on div at bounding box center [953, 445] width 281 height 26
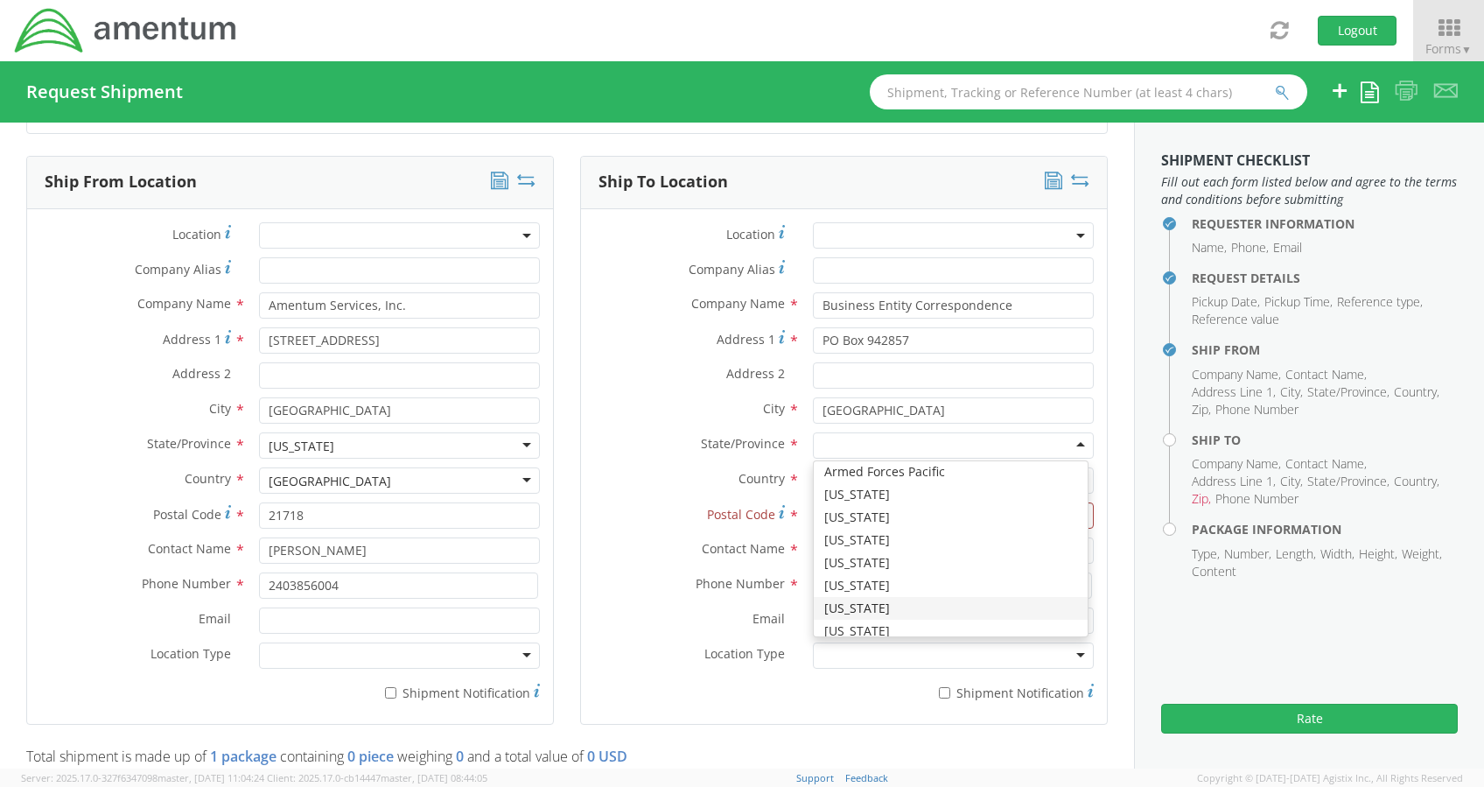
scroll to position [98, 0]
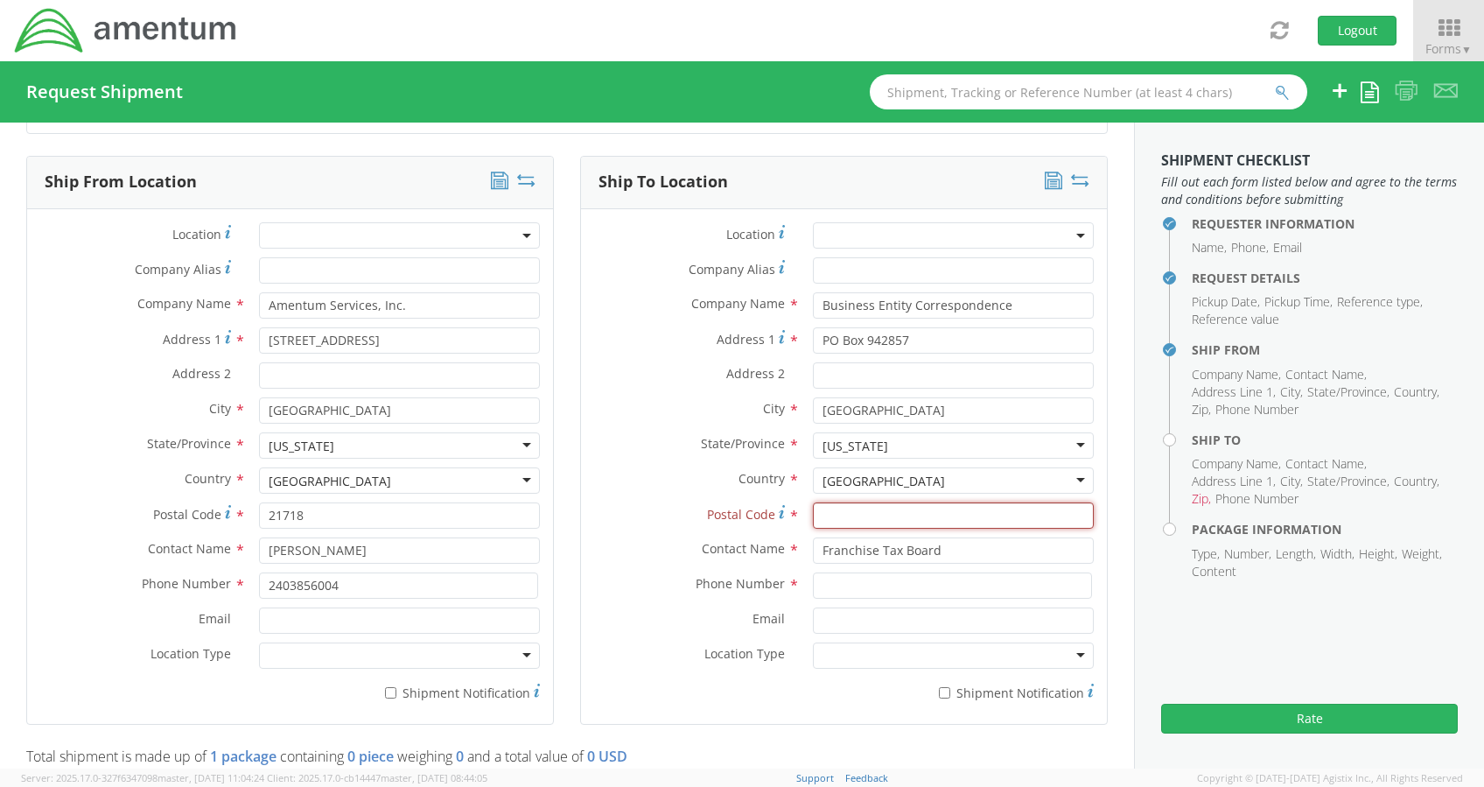
click at [835, 509] on input "Postal Code *" at bounding box center [953, 515] width 281 height 26
type input "94257-4040"
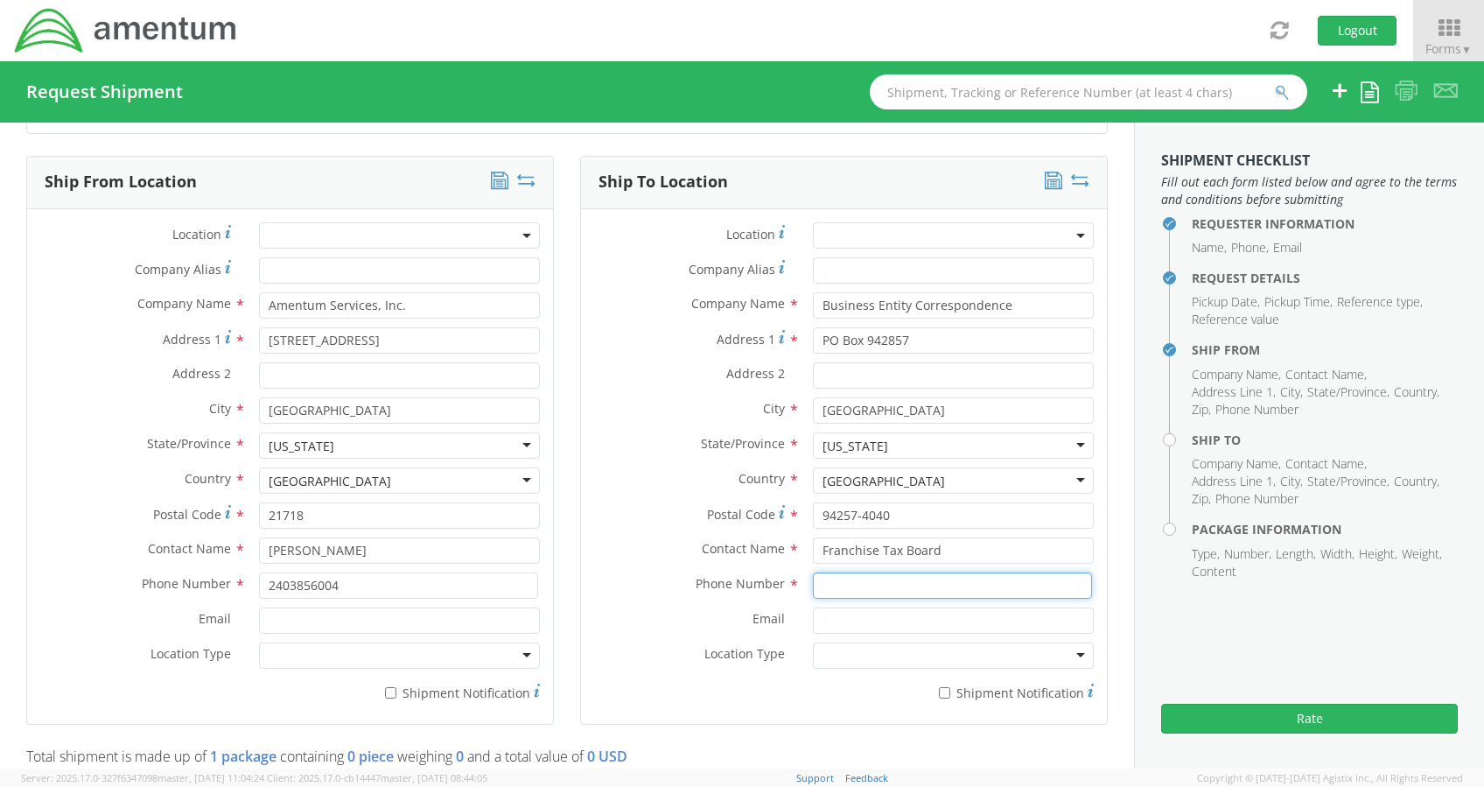
click at [817, 583] on input at bounding box center [952, 585] width 279 height 26
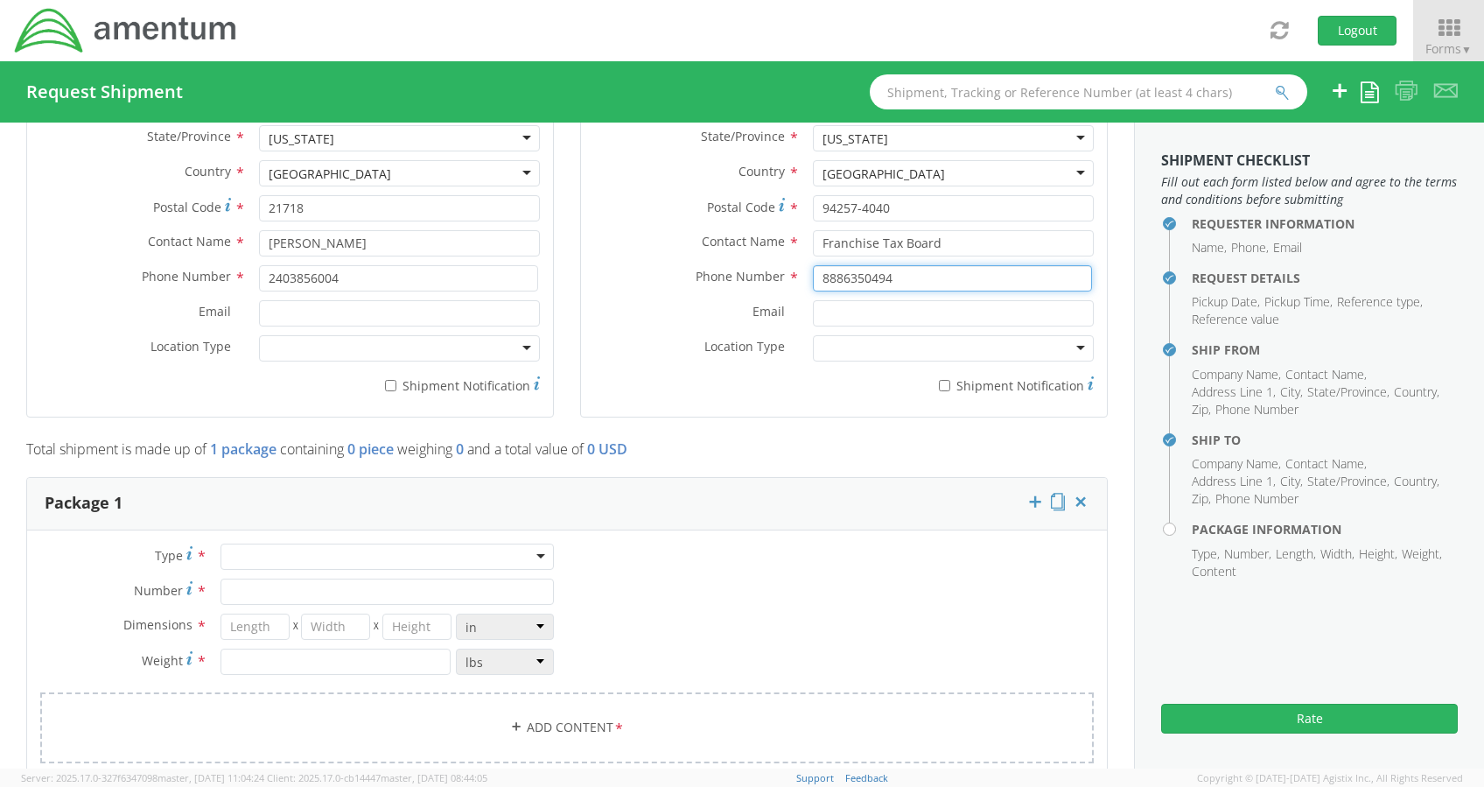
scroll to position [1078, 0]
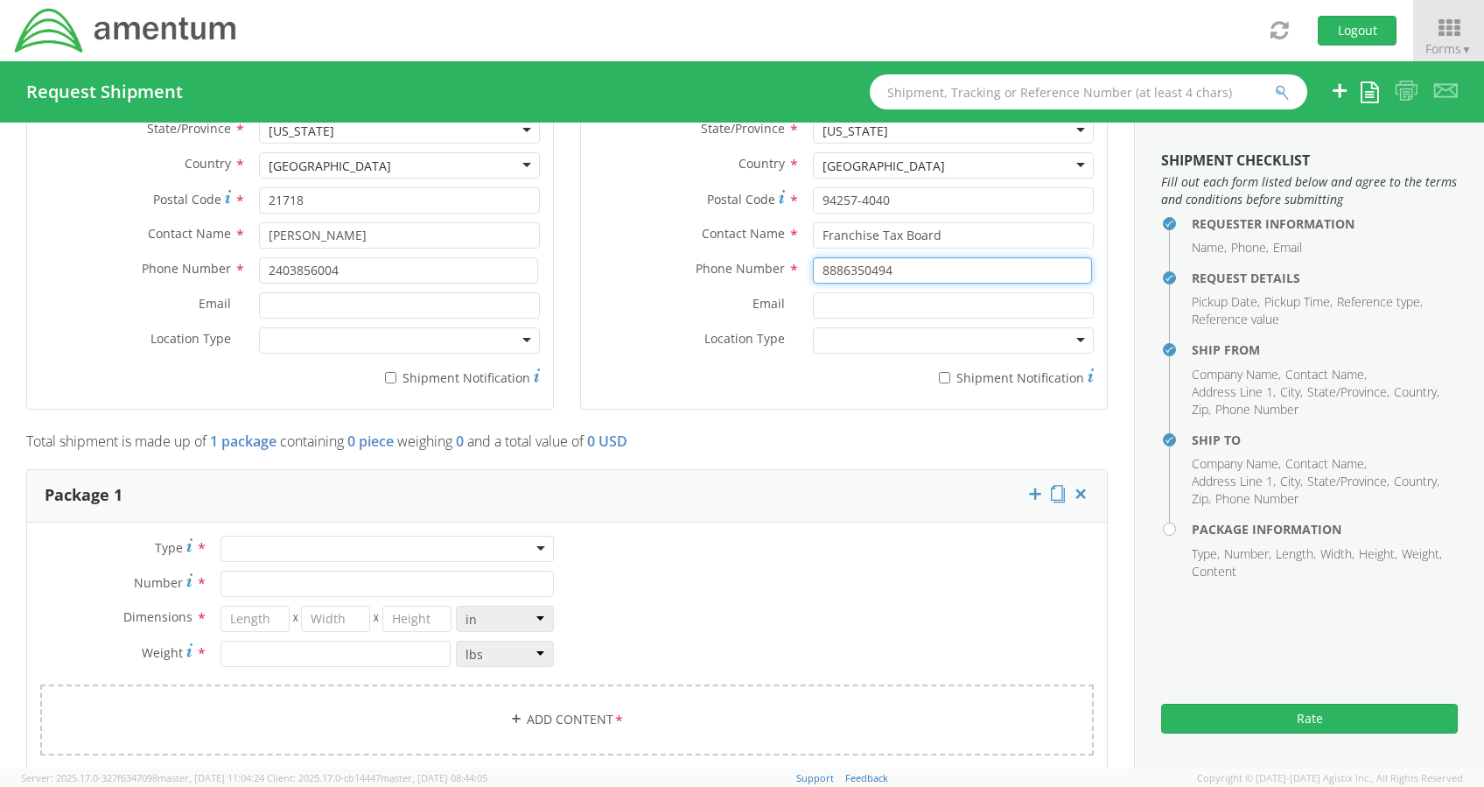
type input "8886350494"
click at [374, 536] on div at bounding box center [387, 549] width 333 height 26
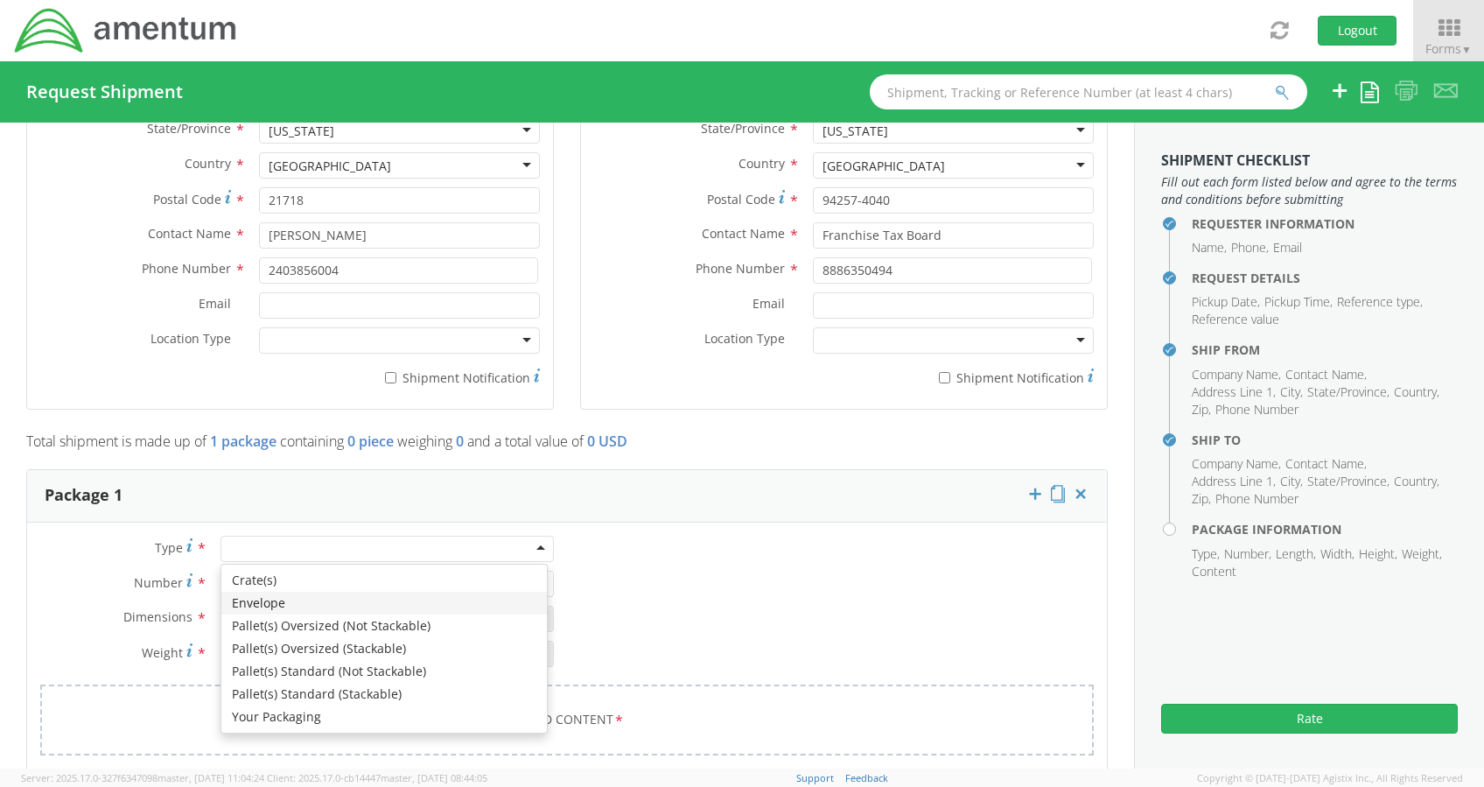
type input "1"
type input "9.5"
type input "12.5"
type input "0.25"
type input "1"
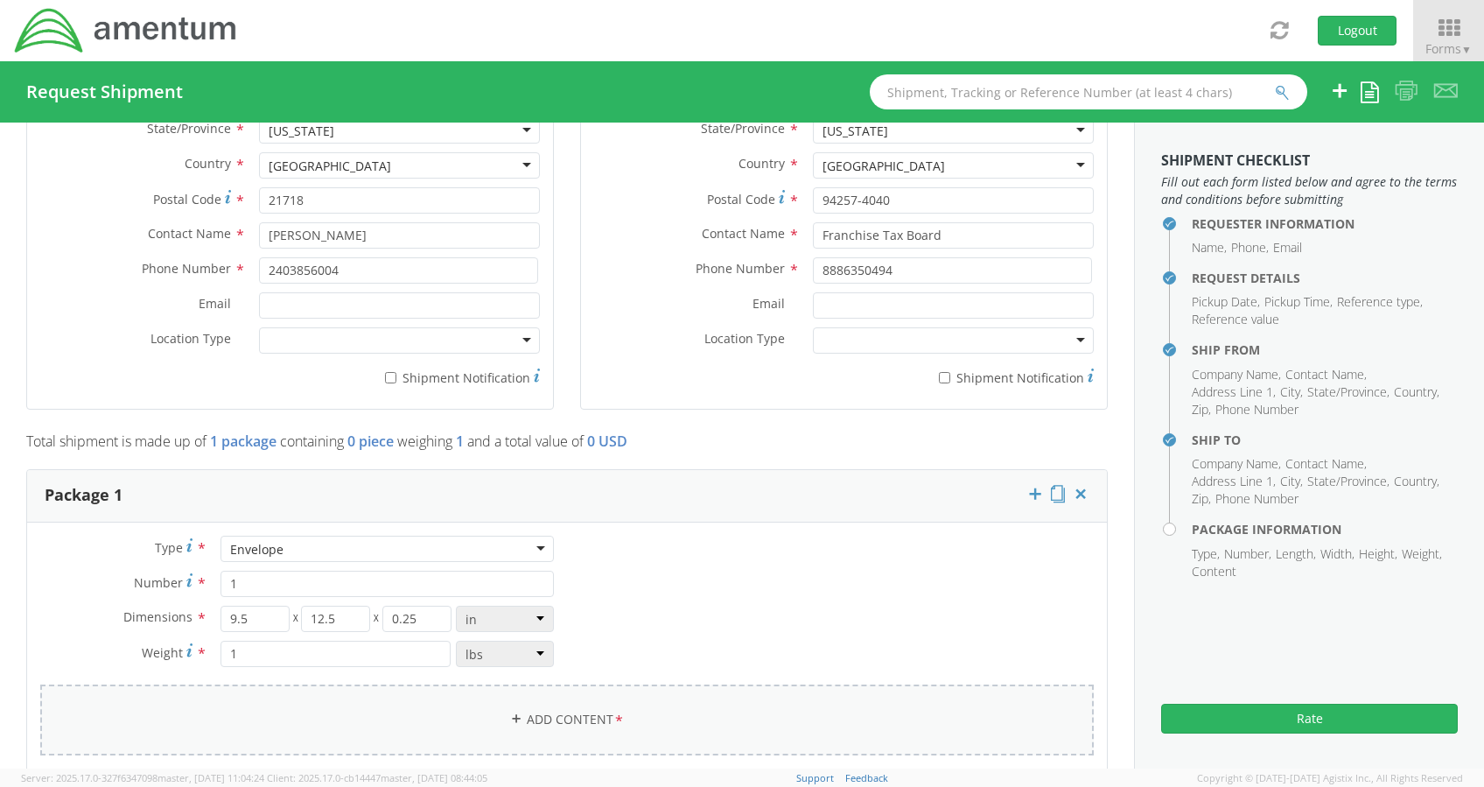
click at [490, 745] on link "Add Content *" at bounding box center [567, 719] width 1054 height 71
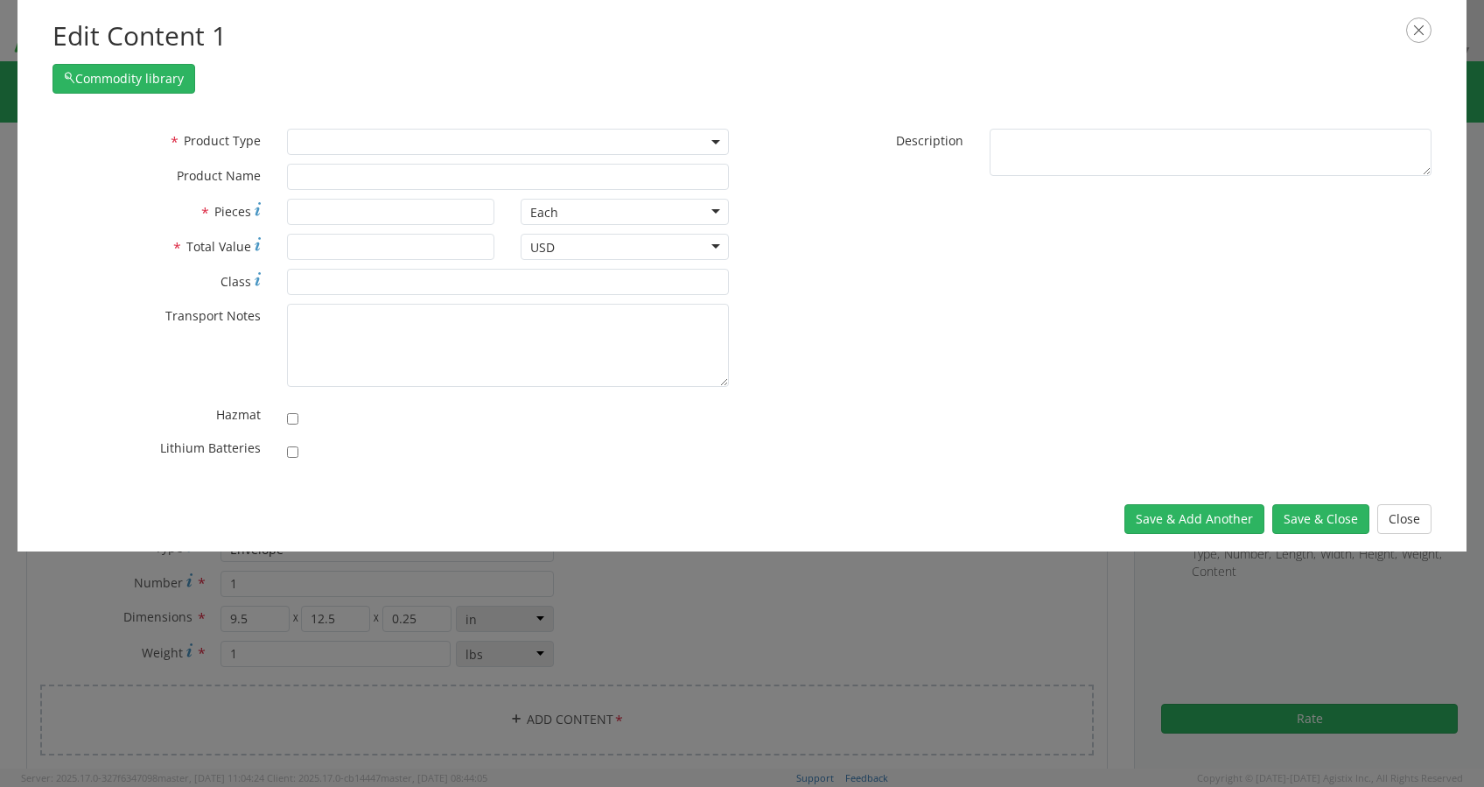
click at [442, 139] on span at bounding box center [508, 142] width 442 height 26
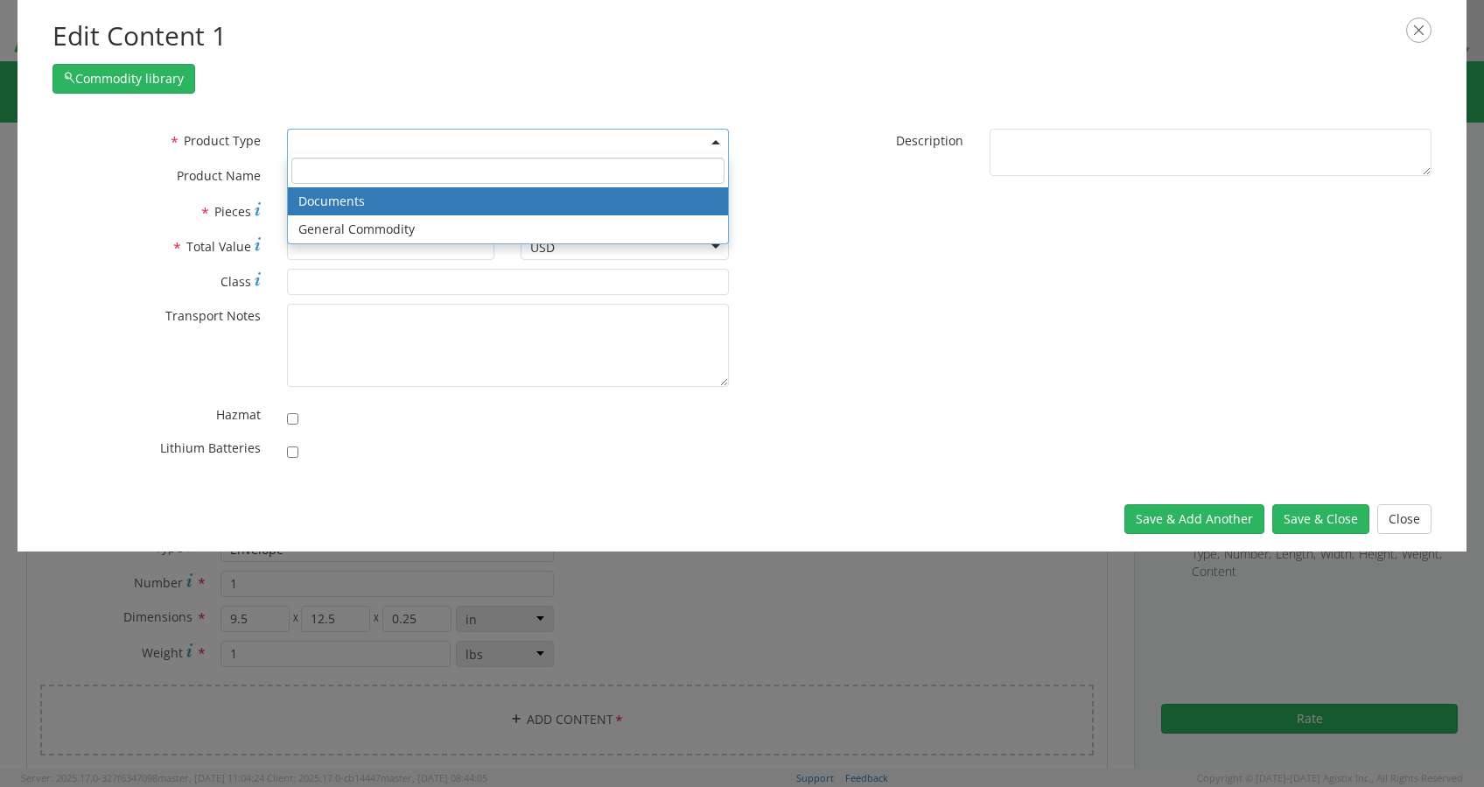
select select "DOCUMENT"
type input "Documents"
type input "1"
type textarea "Documents"
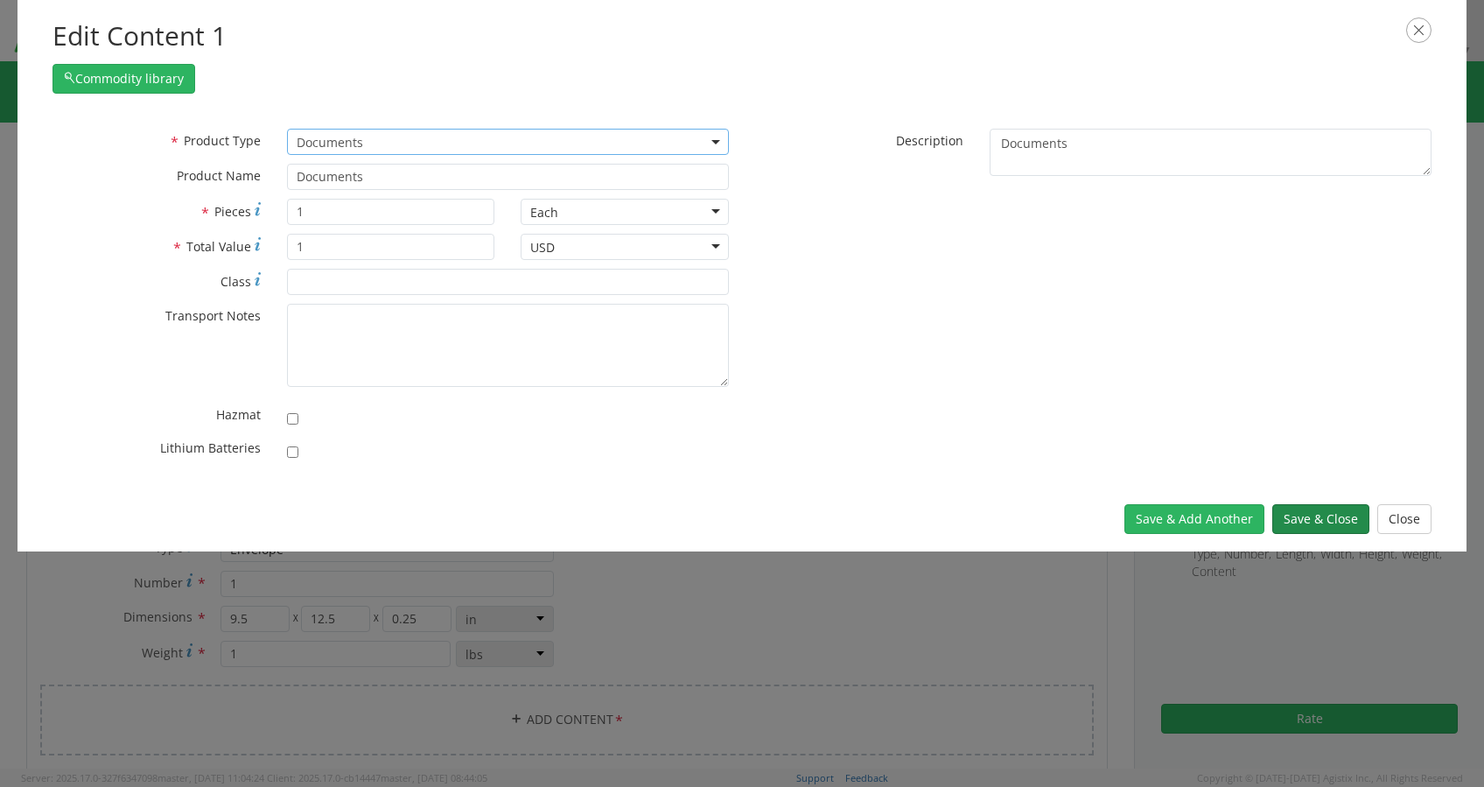
click at [1297, 511] on button "Save & Close" at bounding box center [1321, 519] width 97 height 30
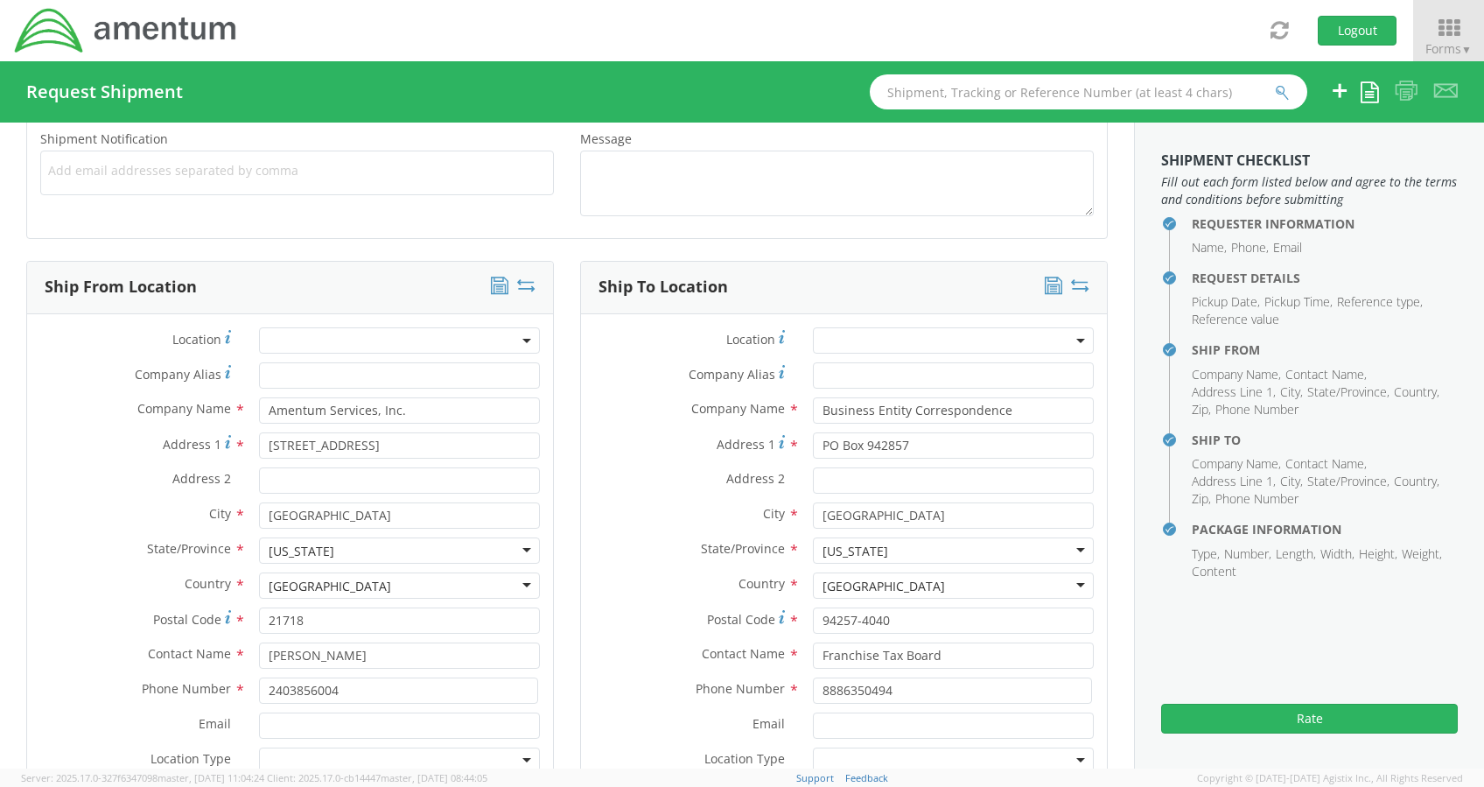
scroll to position [664, 0]
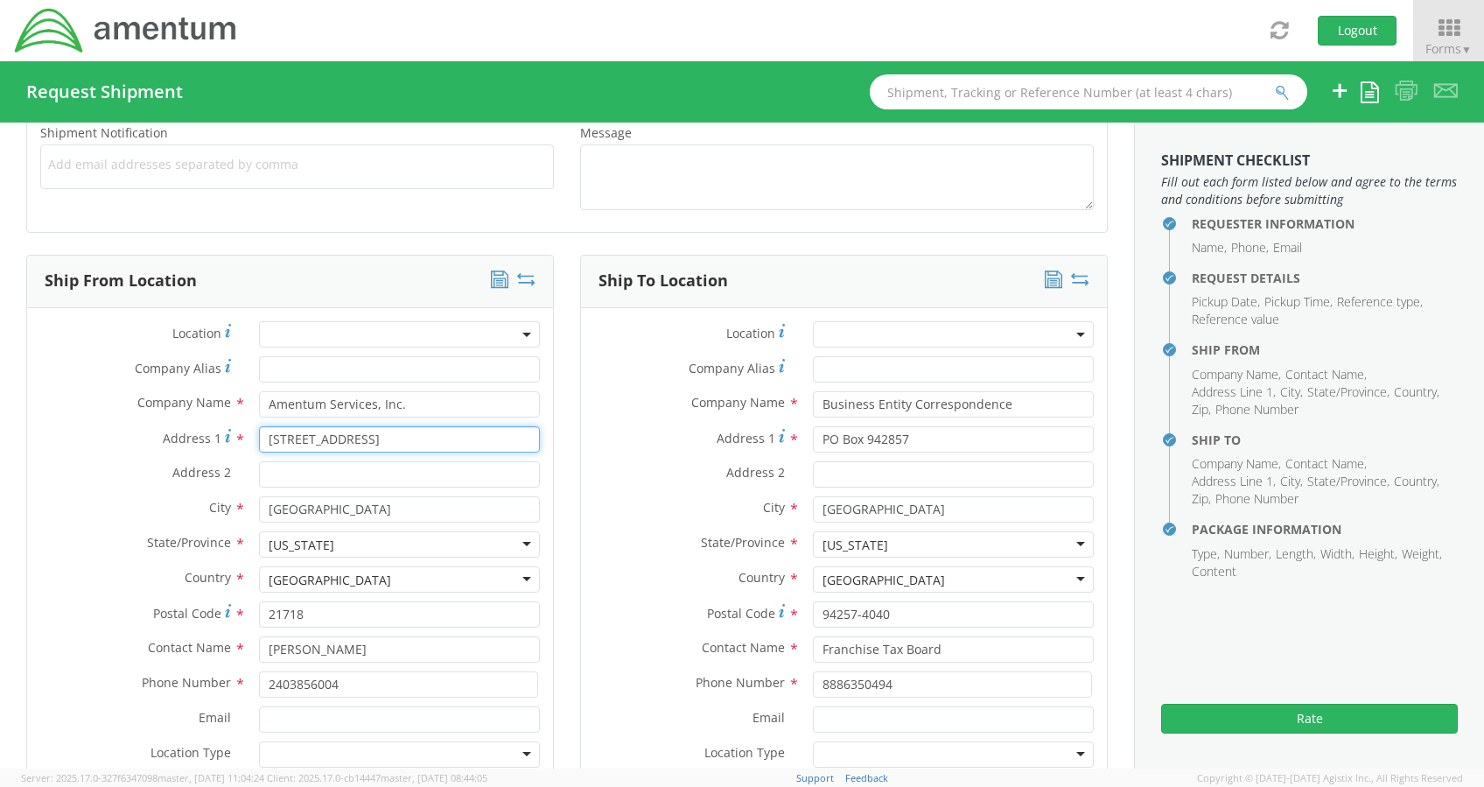
click at [370, 426] on input "205 East Main St." at bounding box center [399, 439] width 281 height 26
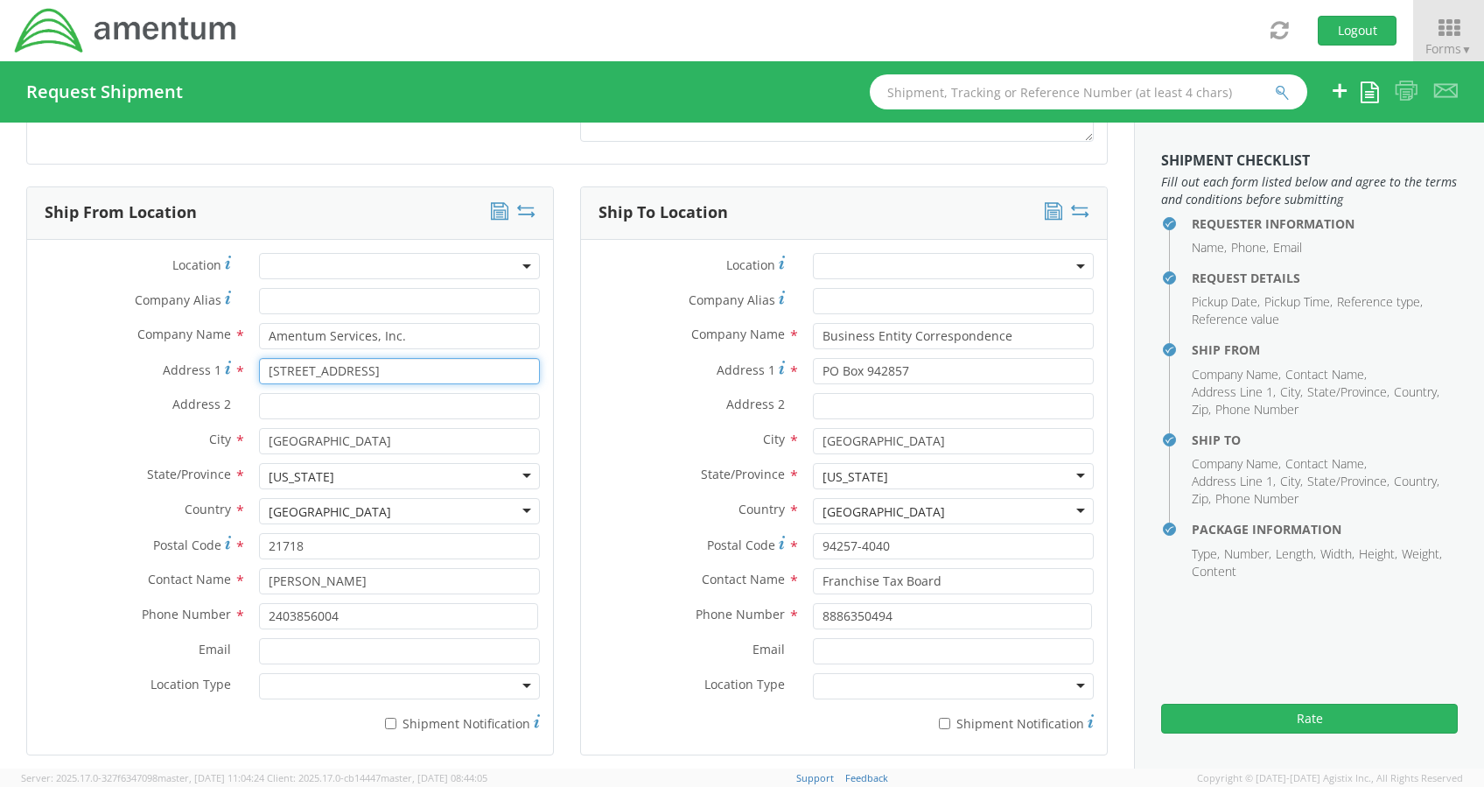
scroll to position [734, 0]
type input "2"
type input "4017 Broadstone St."
click at [342, 441] on input "Burkittsville" at bounding box center [399, 439] width 281 height 26
type input "B"
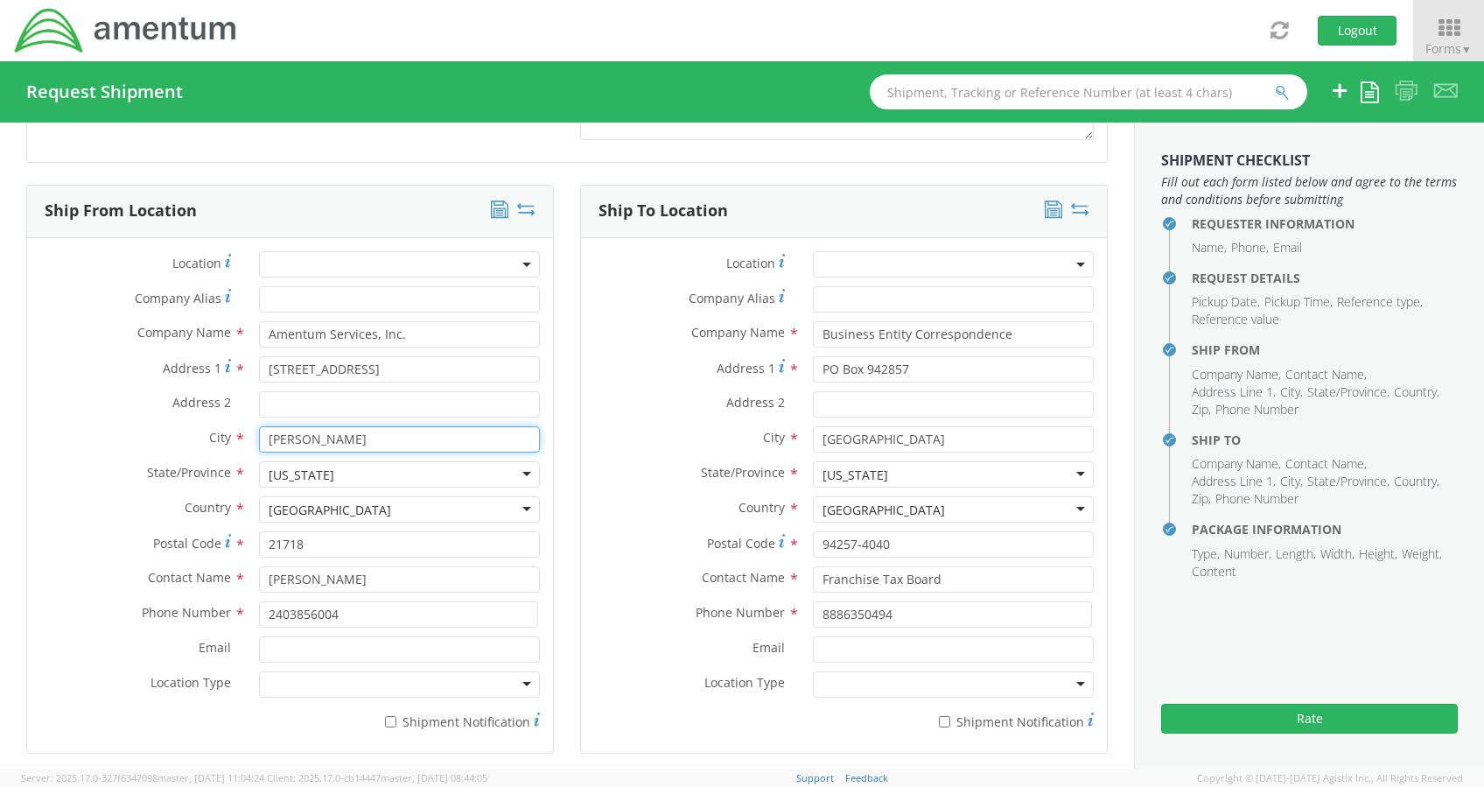
type input "Frederick"
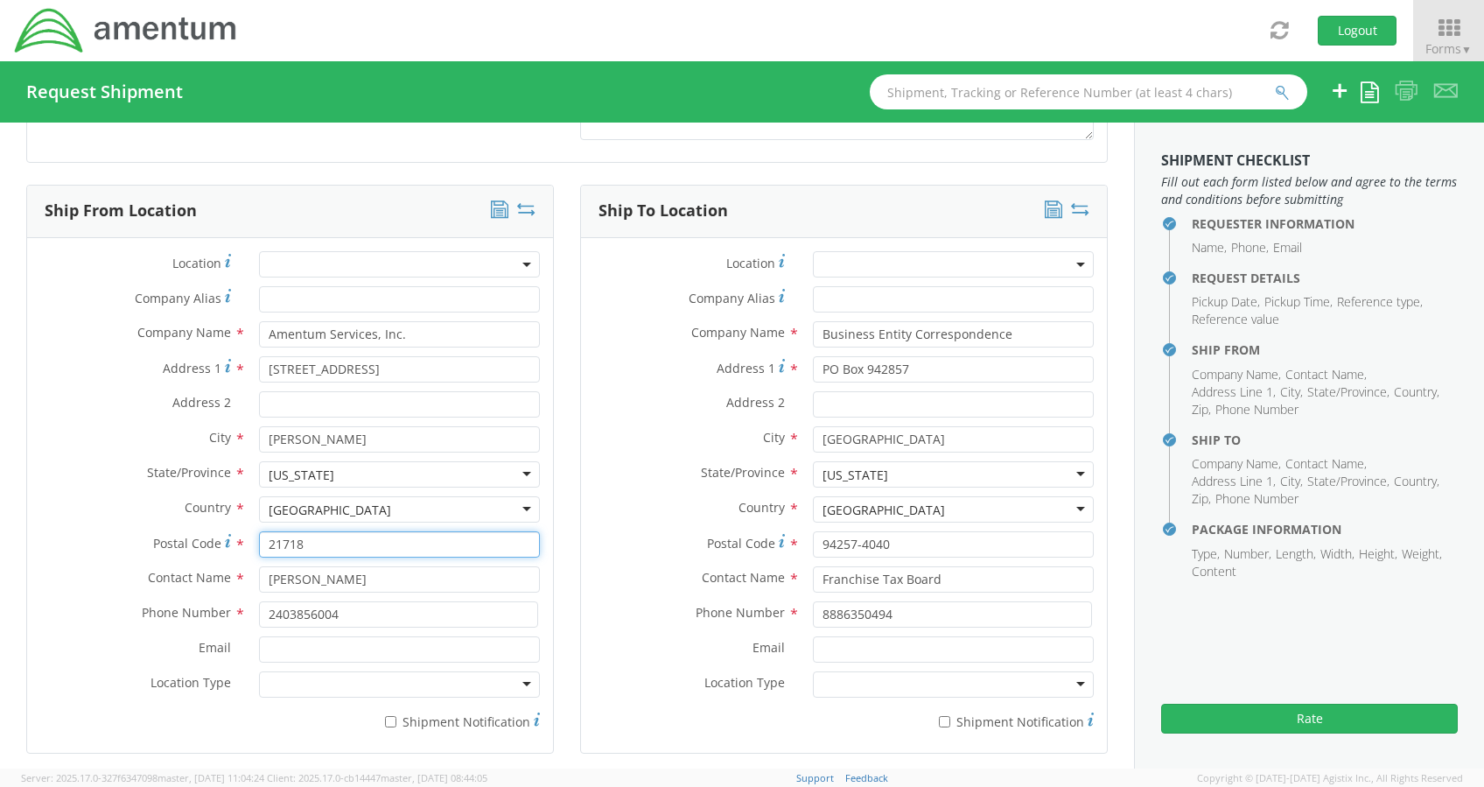
click at [327, 535] on input "21718" at bounding box center [399, 544] width 281 height 26
type input "21704"
click at [274, 587] on input "[PERSON_NAME]" at bounding box center [399, 579] width 281 height 26
click at [403, 578] on input "[PERSON_NAME]" at bounding box center [399, 579] width 281 height 26
type input "A"
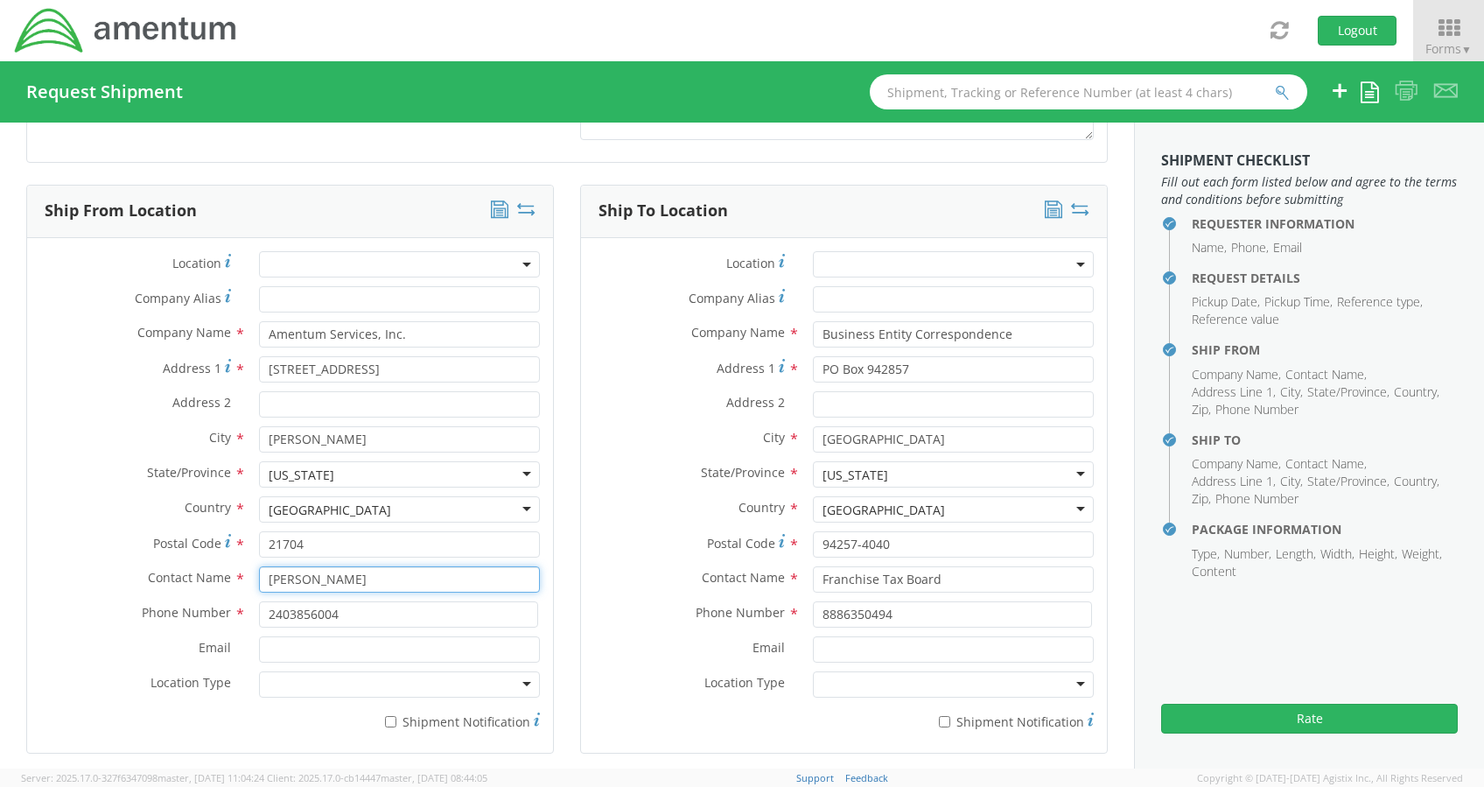
type input "Mark Esposito"
click at [94, 649] on label "Email *" at bounding box center [136, 647] width 219 height 23
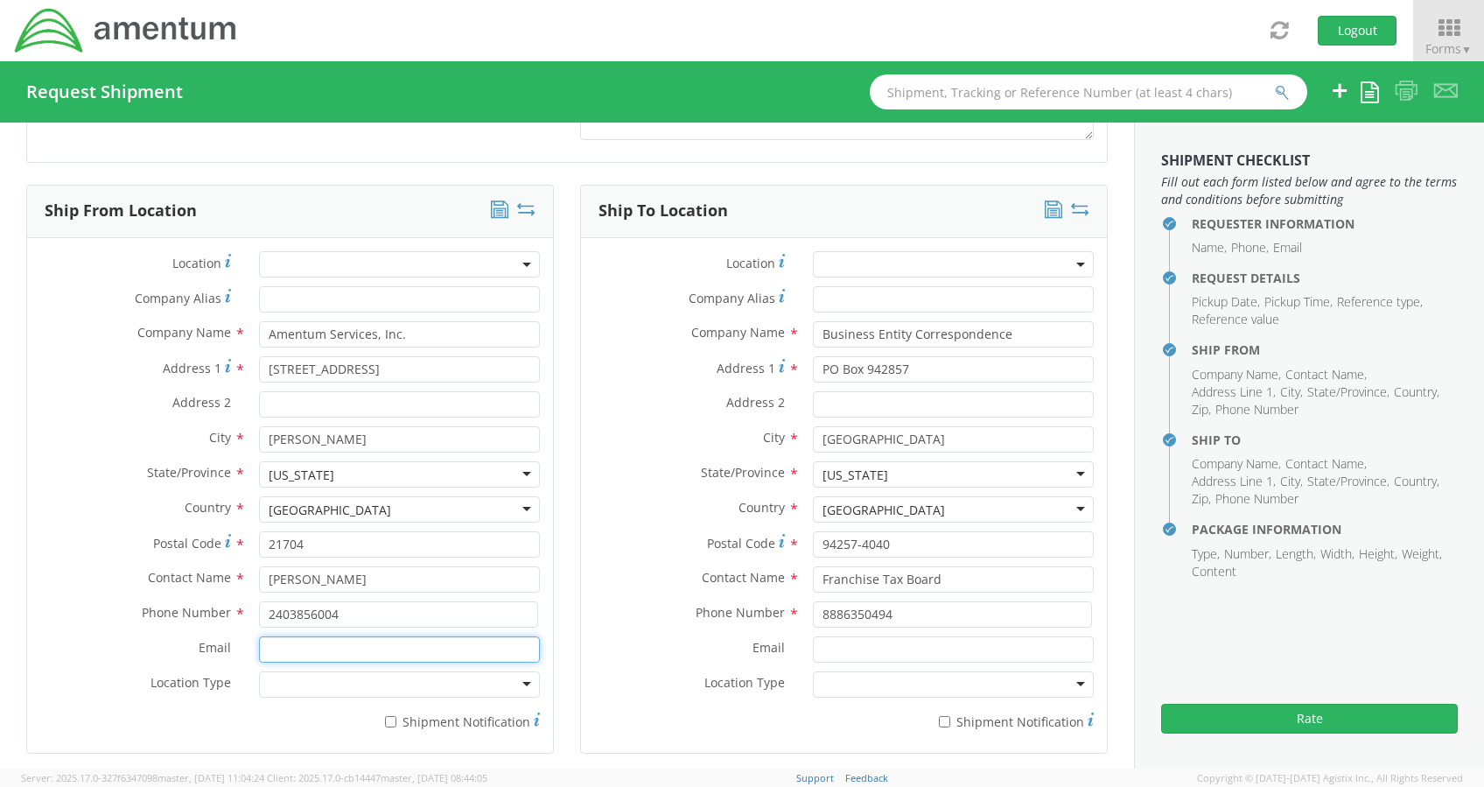
click at [259, 649] on input "Email *" at bounding box center [399, 649] width 281 height 26
drag, startPoint x: 337, startPoint y: 615, endPoint x: 257, endPoint y: 621, distance: 79.9
click at [259, 621] on input "2403856004" at bounding box center [398, 614] width 279 height 26
type input "3019444567"
click at [83, 678] on label "Location Type *" at bounding box center [136, 682] width 219 height 23
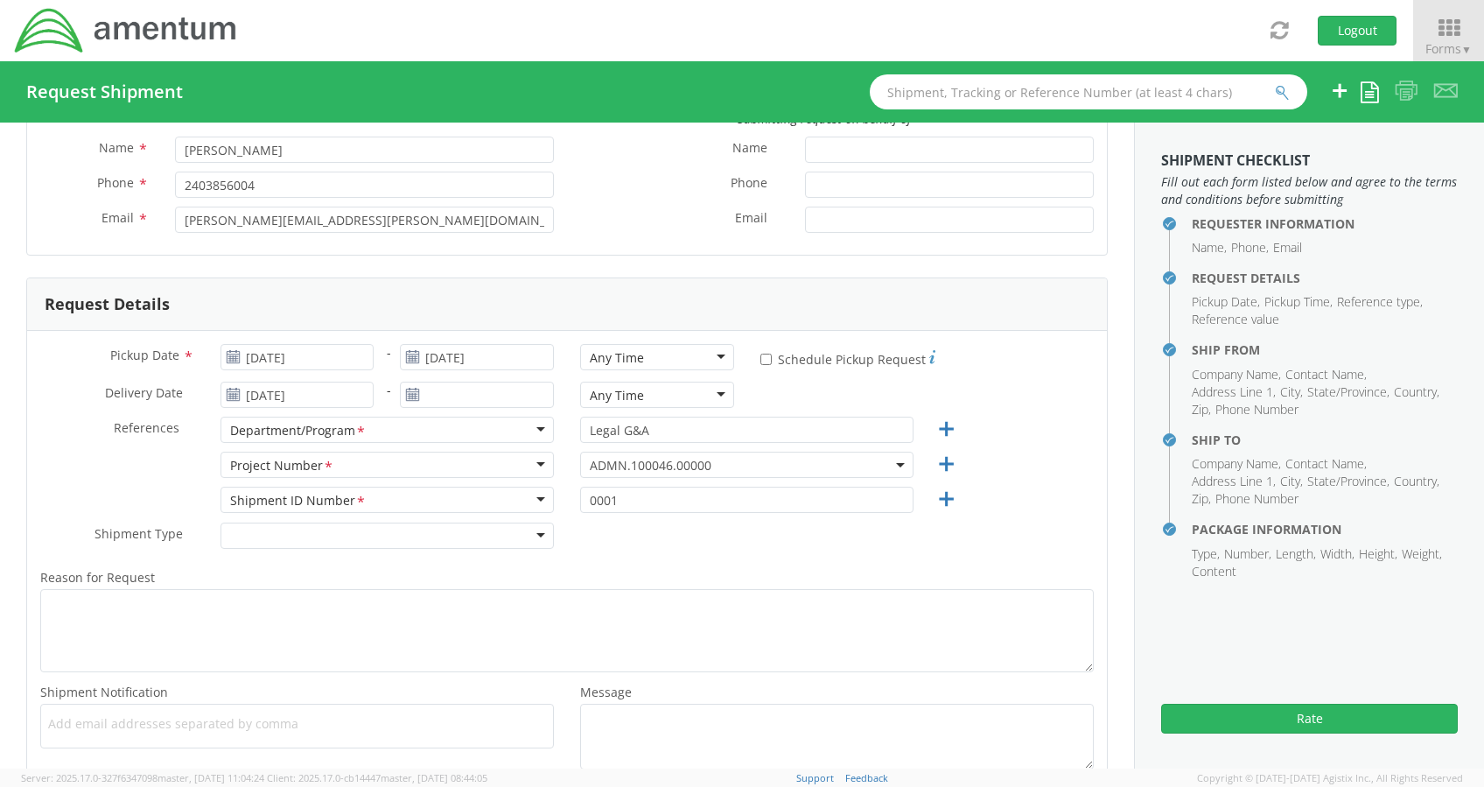
scroll to position [0, 0]
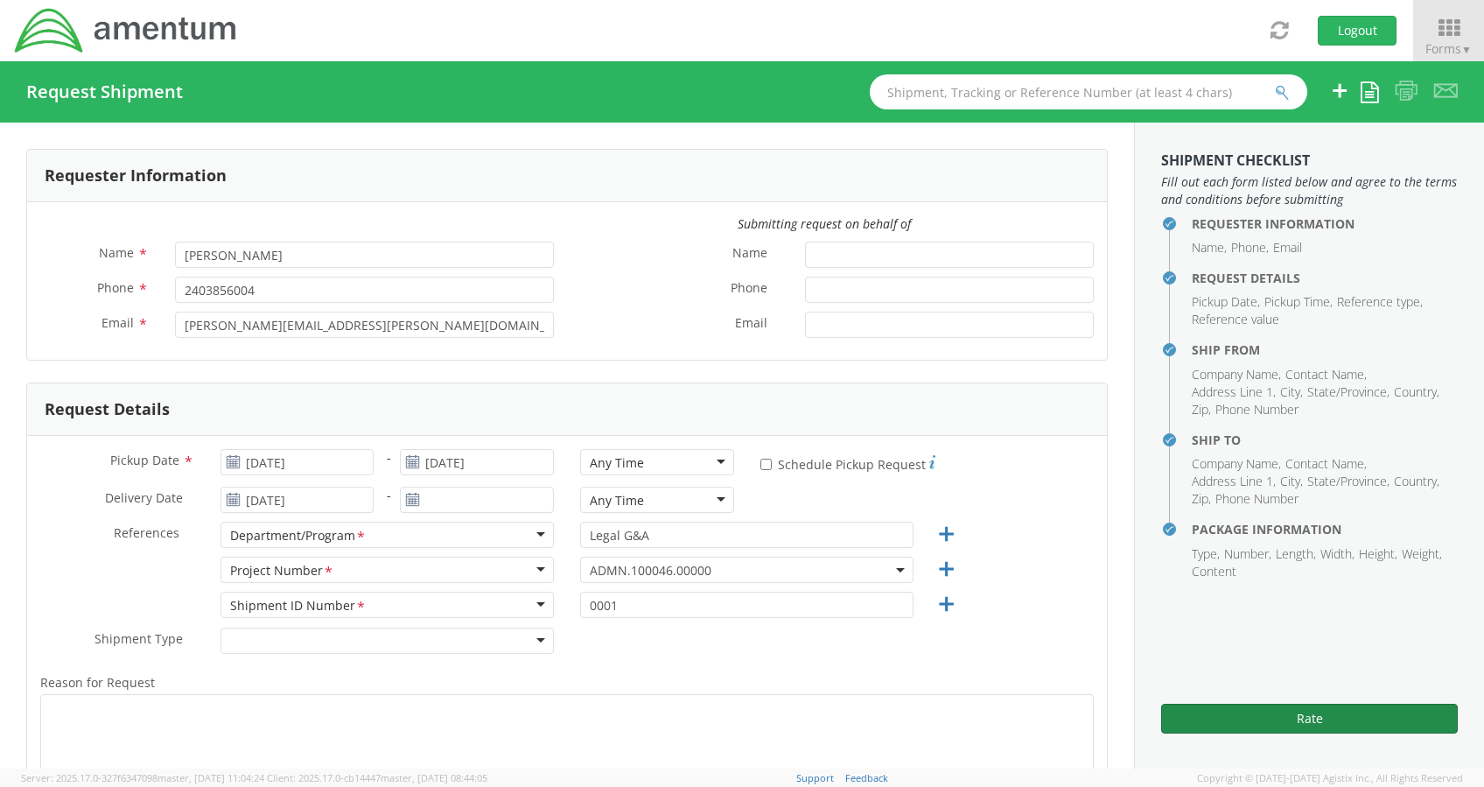
click at [1273, 721] on button "Rate" at bounding box center [1309, 719] width 297 height 30
